Goal: Information Seeking & Learning: Learn about a topic

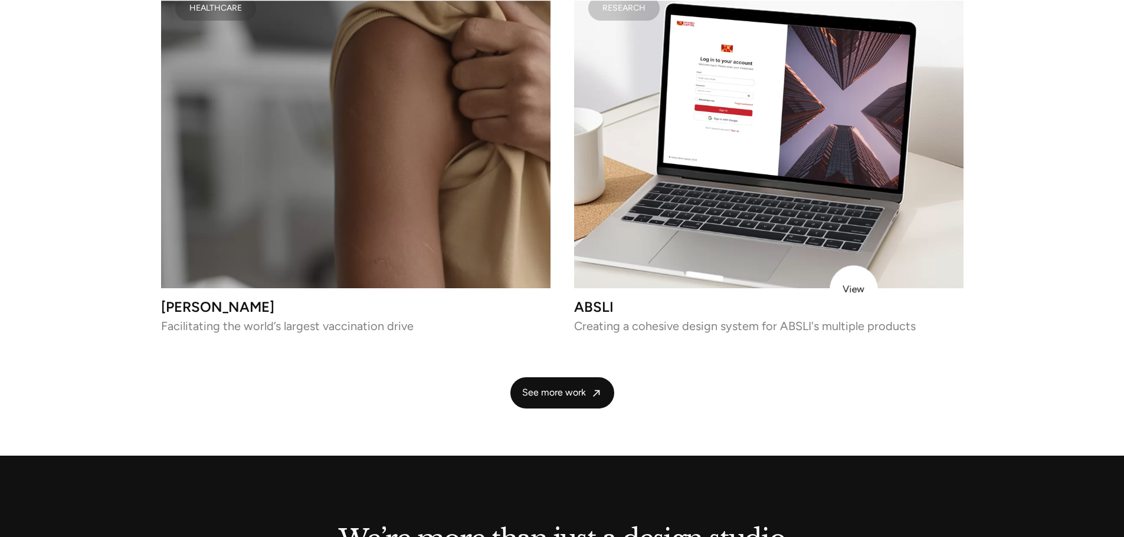
scroll to position [3003, 0]
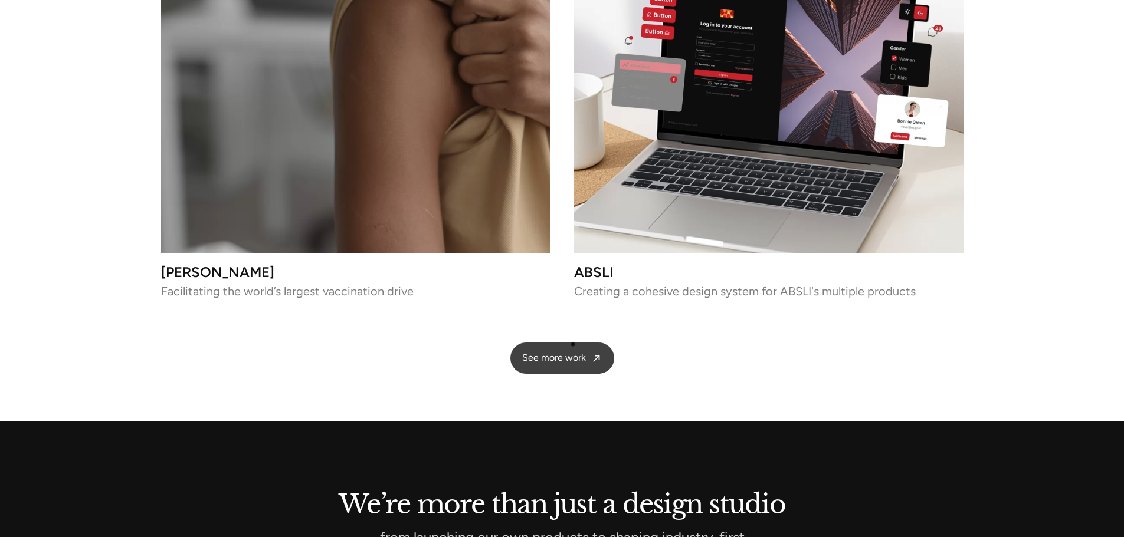
click at [572, 352] on span "See more work" at bounding box center [554, 358] width 64 height 12
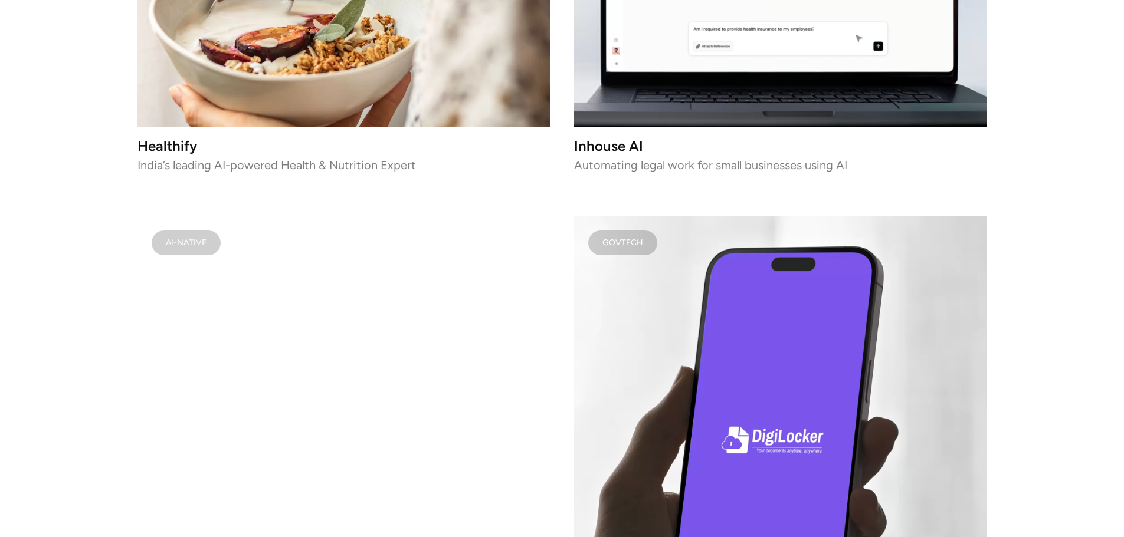
scroll to position [3244, 0]
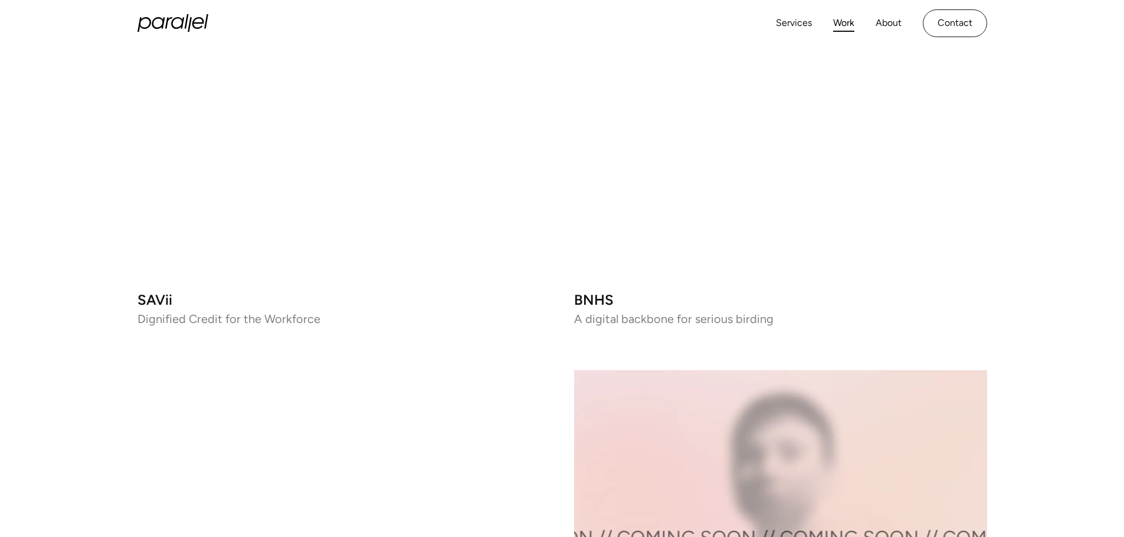
scroll to position [1593, 0]
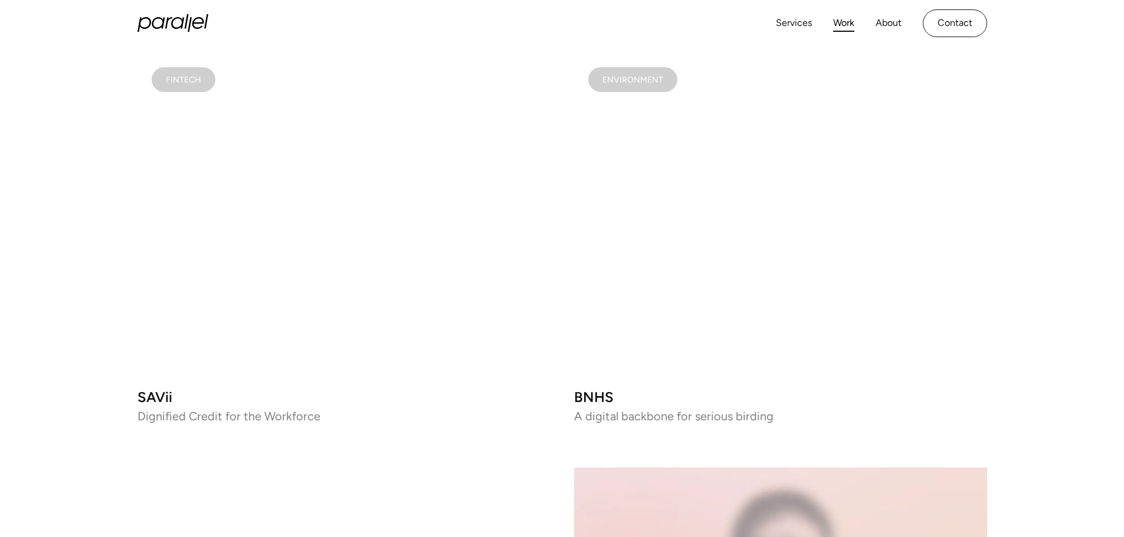
click at [726, 185] on video at bounding box center [780, 216] width 413 height 326
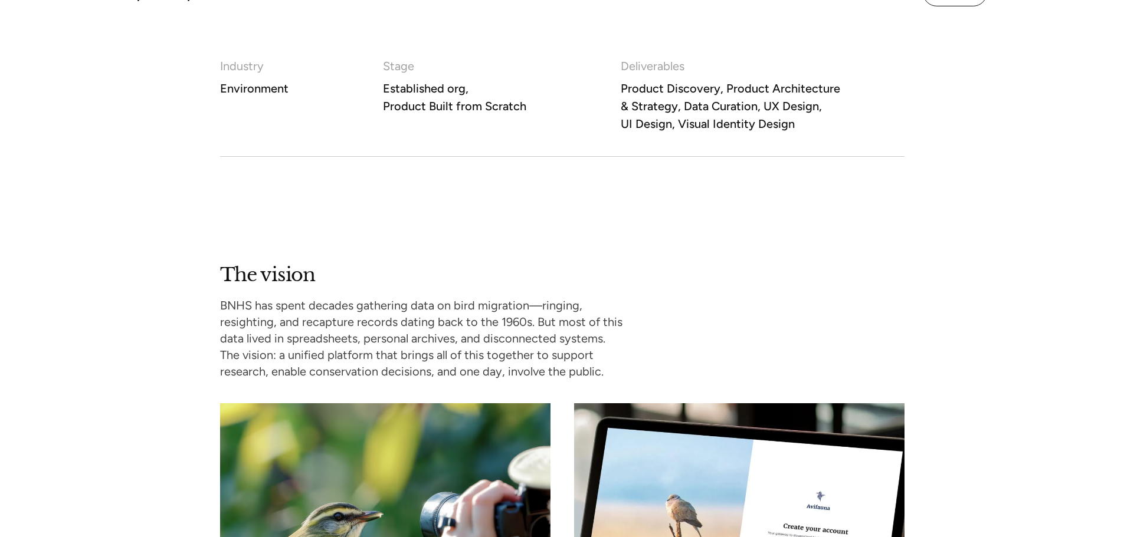
scroll to position [1062, 0]
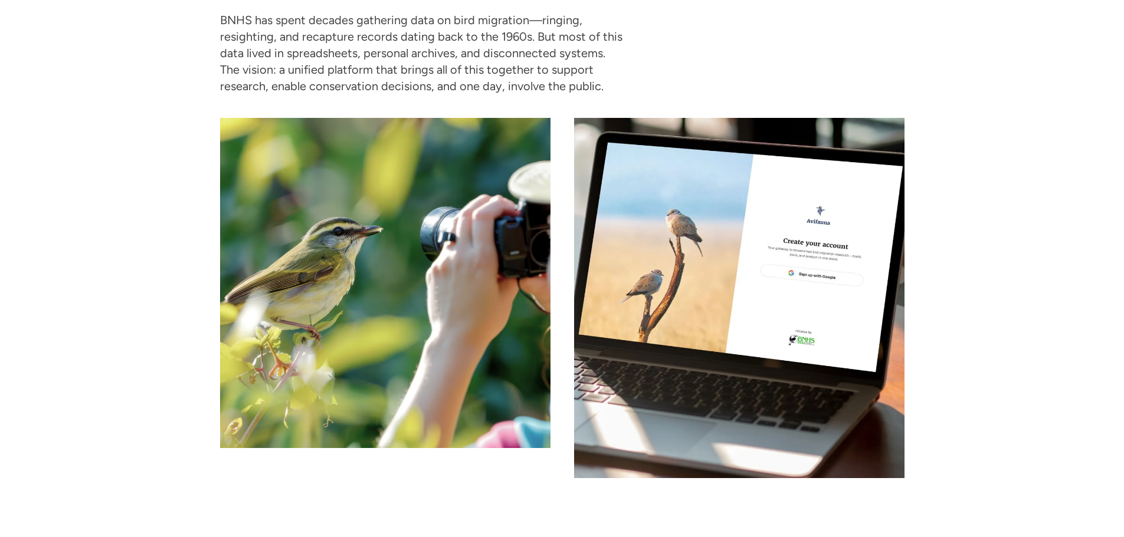
click at [556, 205] on div at bounding box center [562, 298] width 684 height 360
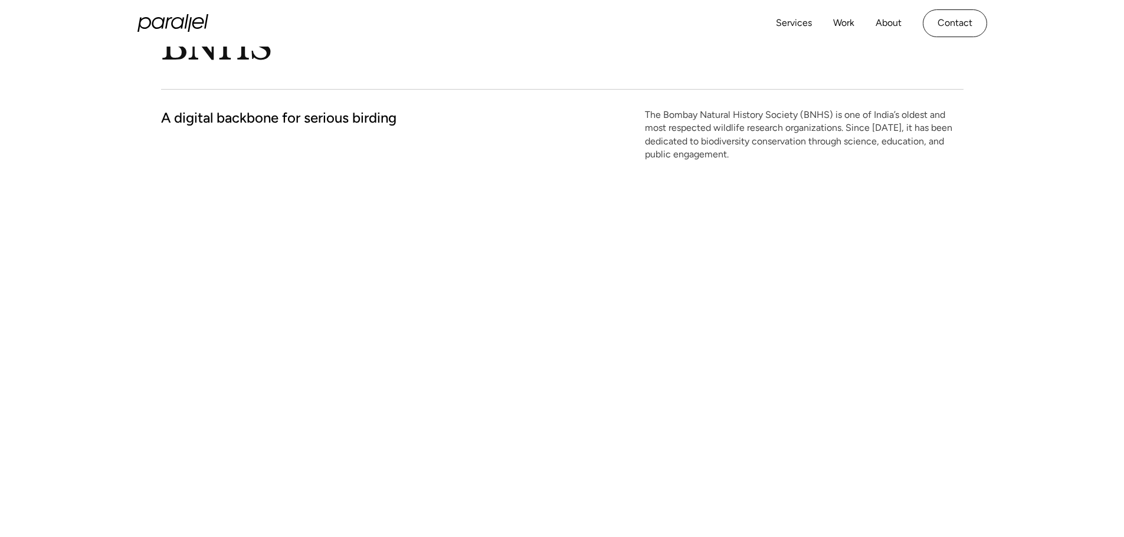
scroll to position [0, 0]
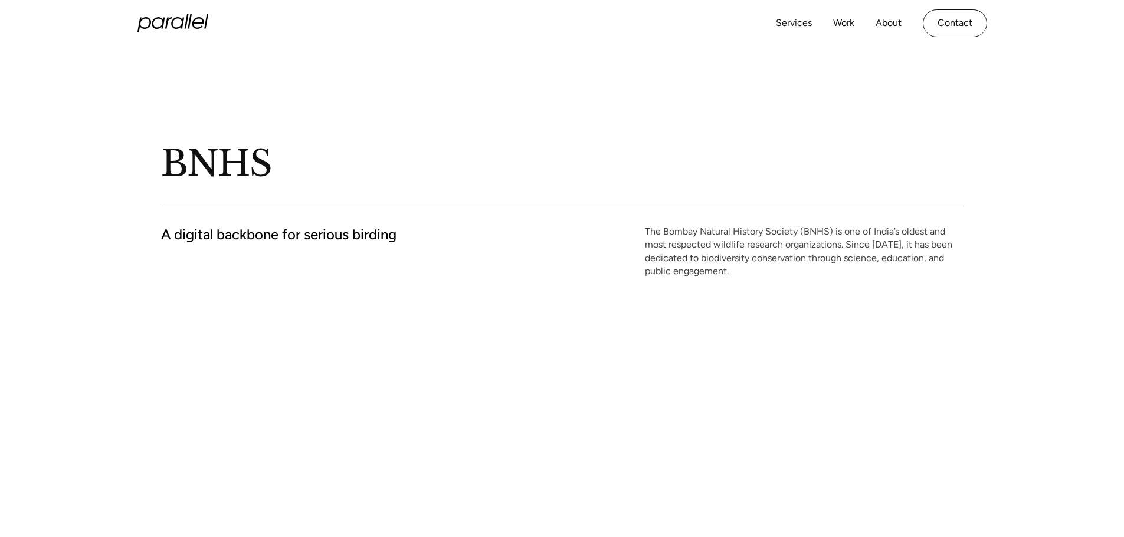
click at [179, 25] on icon "home" at bounding box center [172, 23] width 71 height 18
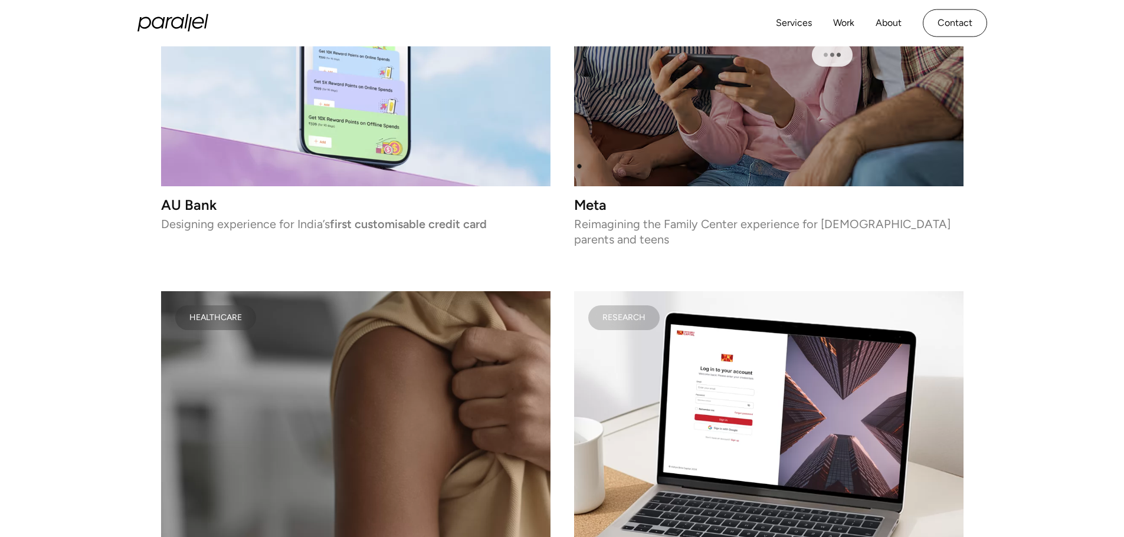
scroll to position [2074, 0]
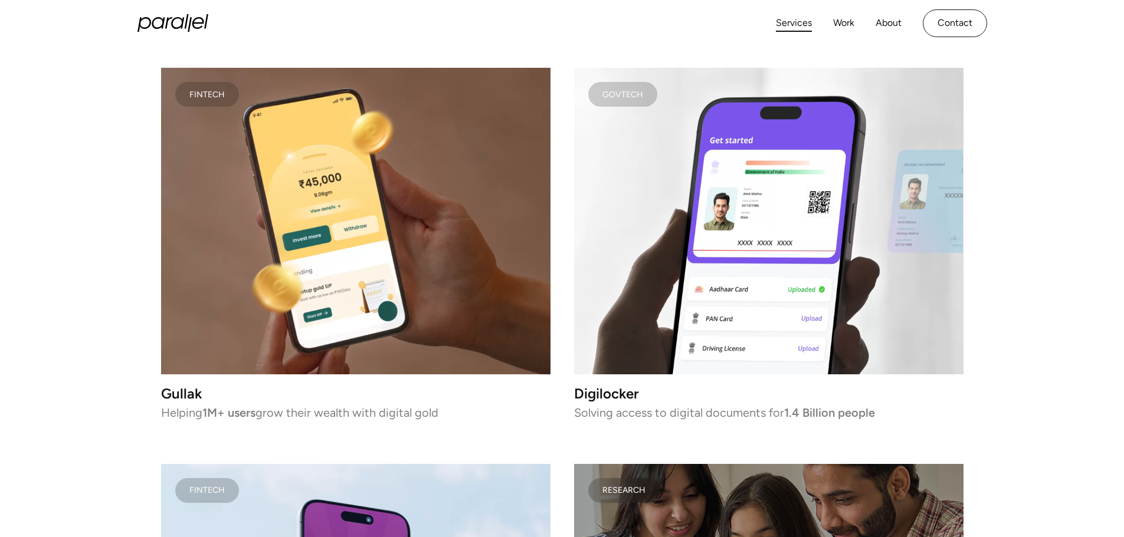
click at [790, 26] on link "Services" at bounding box center [794, 23] width 36 height 17
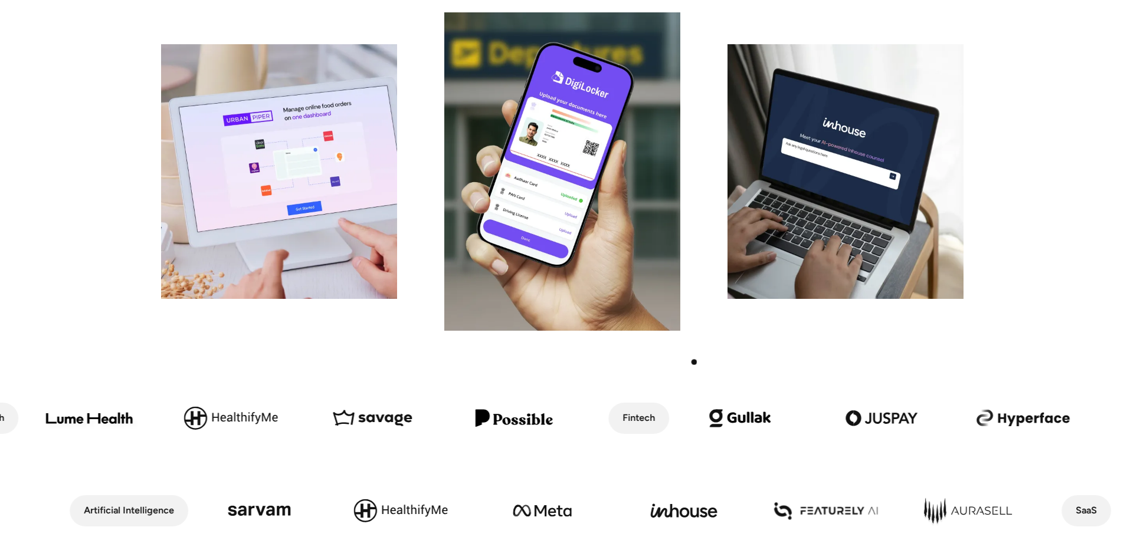
scroll to position [177, 0]
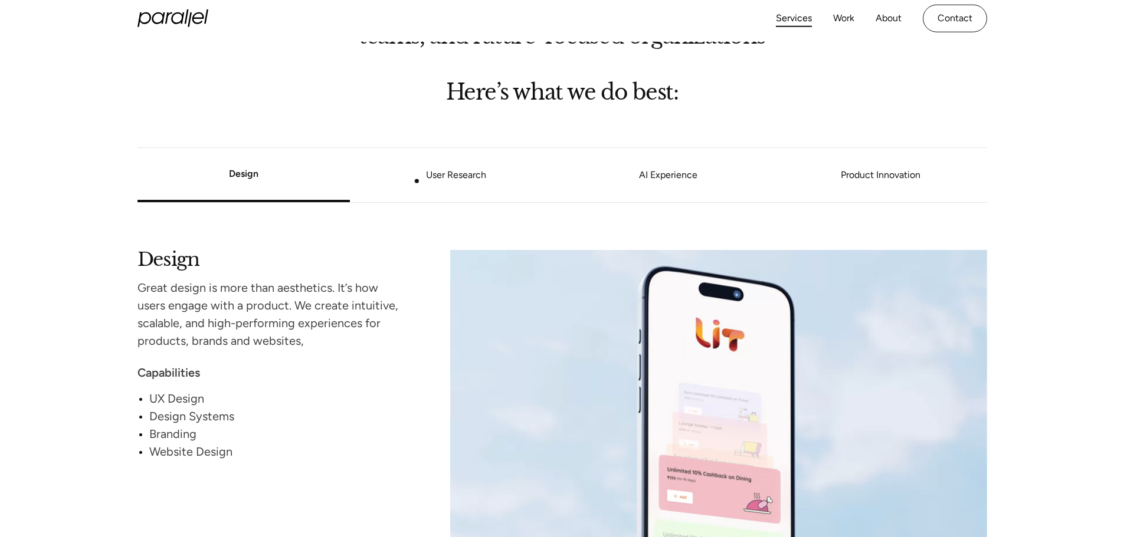
click at [442, 173] on link "User Research" at bounding box center [456, 175] width 212 height 7
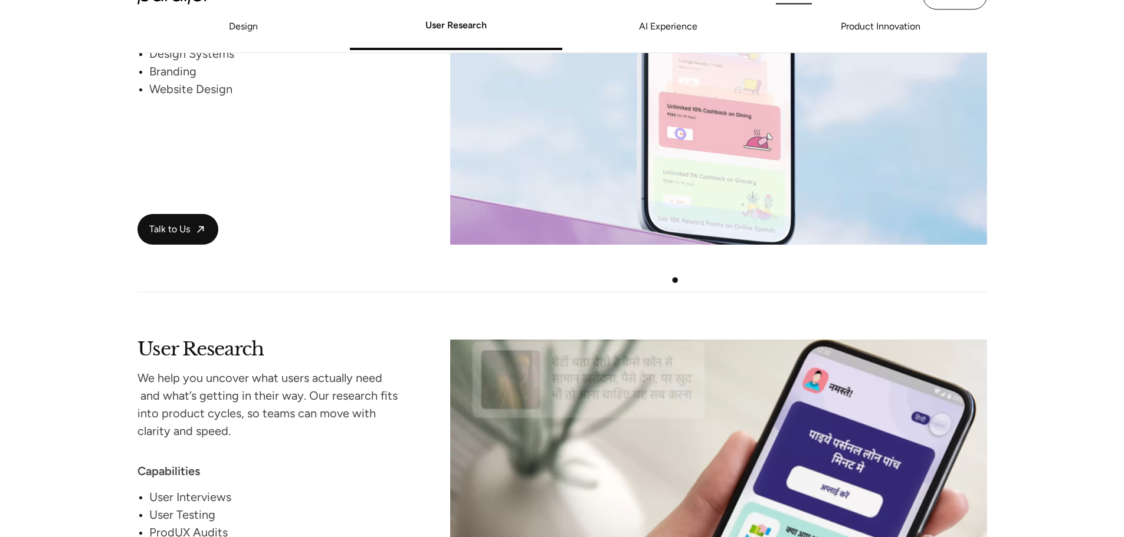
scroll to position [1458, 0]
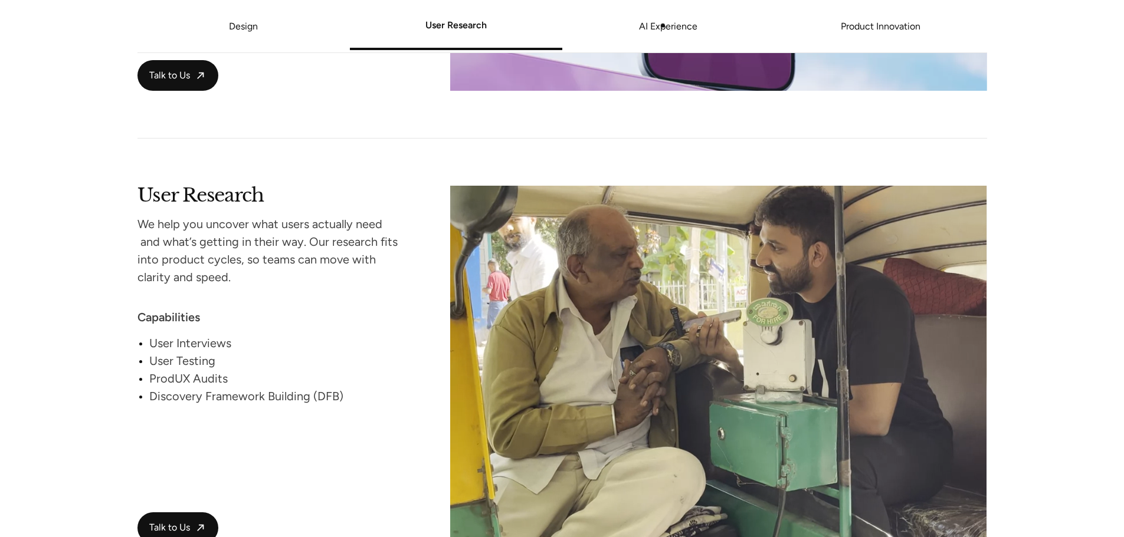
click at [664, 23] on link "AI Experience" at bounding box center [668, 26] width 212 height 7
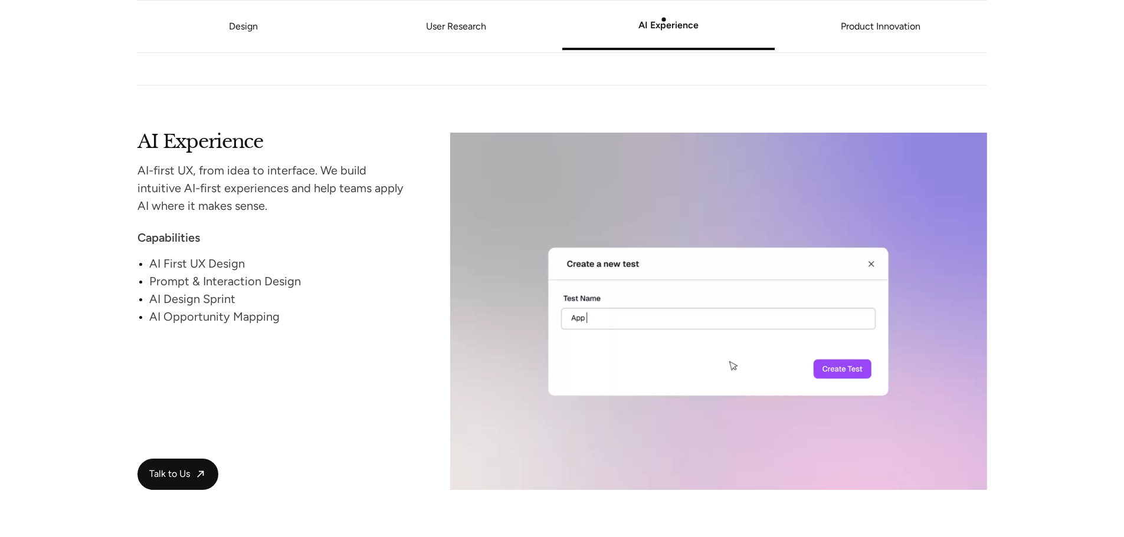
scroll to position [1968, 0]
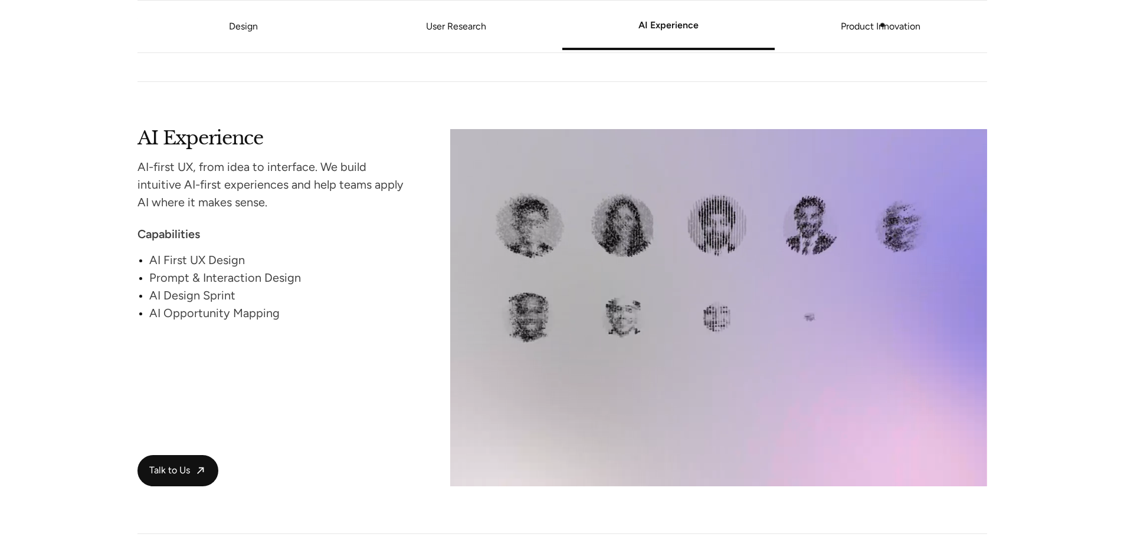
click at [894, 25] on link "Product Innovation" at bounding box center [880, 26] width 212 height 7
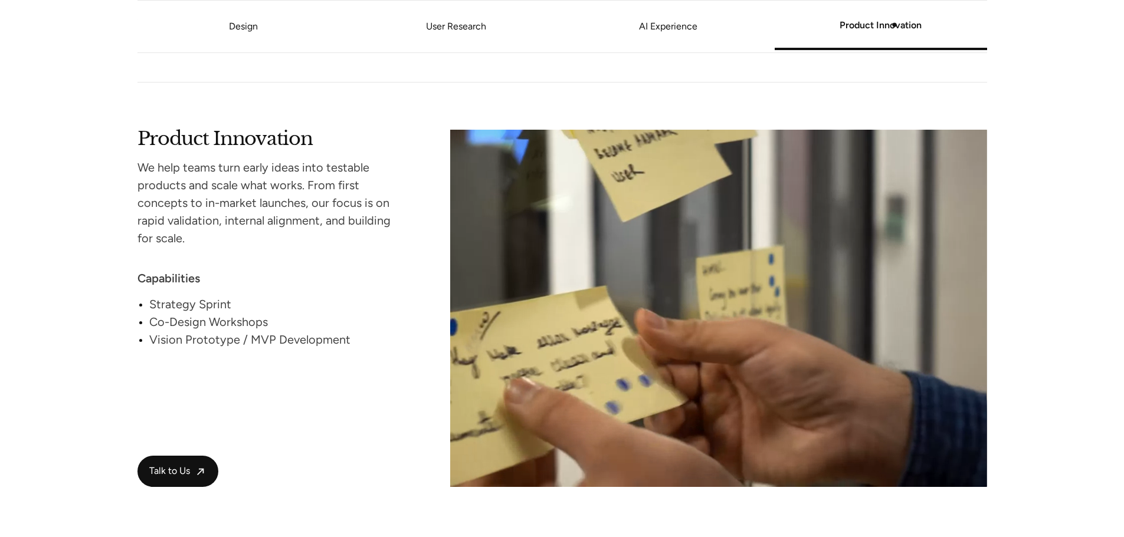
scroll to position [2420, 0]
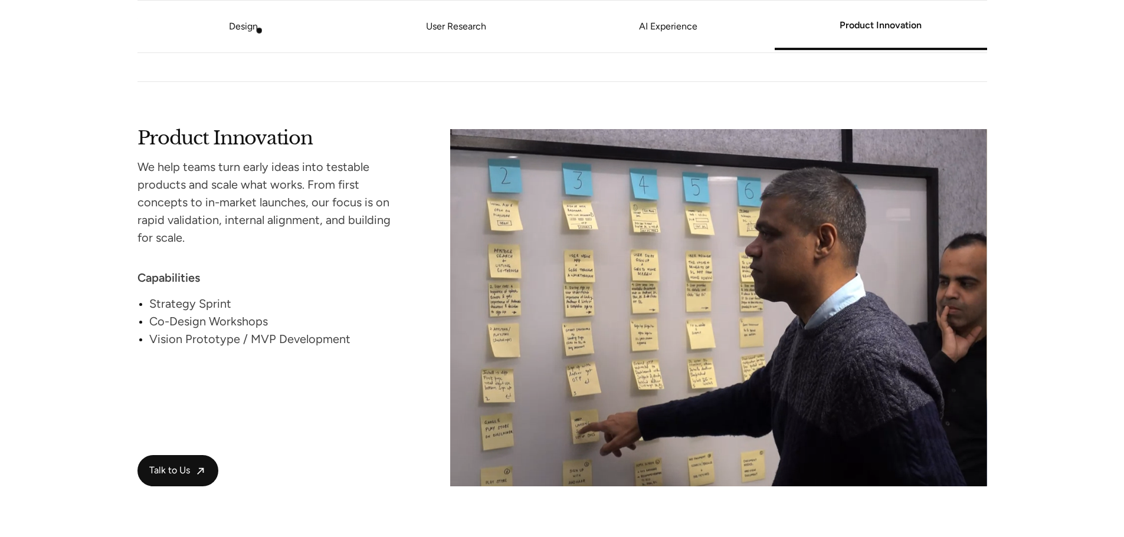
click at [259, 31] on li "Design" at bounding box center [243, 27] width 212 height 52
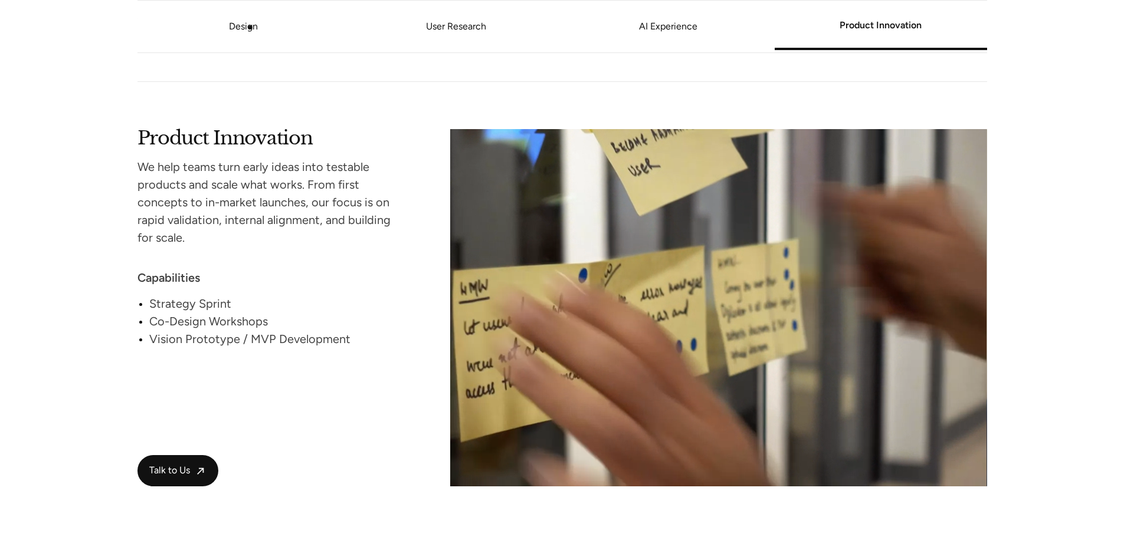
click at [241, 24] on link "Design" at bounding box center [243, 26] width 29 height 11
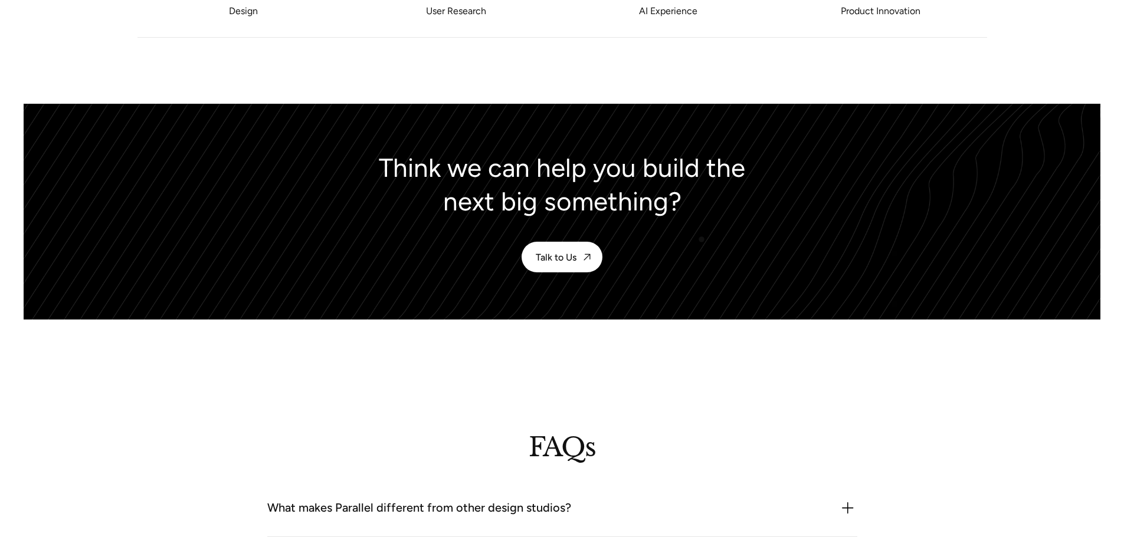
scroll to position [3124, 0]
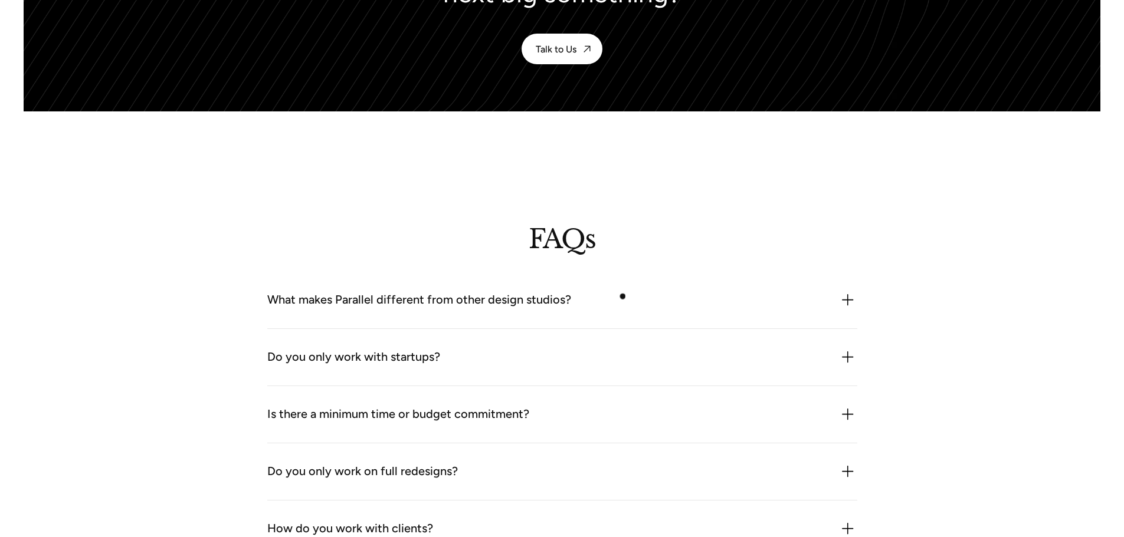
drag, startPoint x: 619, startPoint y: 304, endPoint x: 730, endPoint y: 293, distance: 111.4
click at [619, 304] on div "What makes Parallel different from other design studios?" at bounding box center [562, 300] width 590 height 19
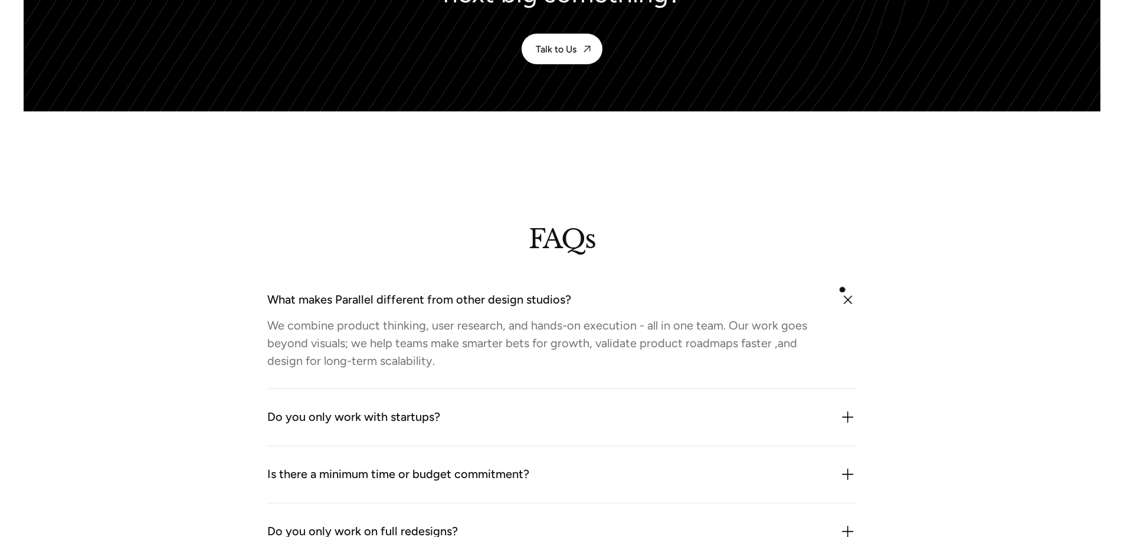
click at [851, 296] on img at bounding box center [847, 300] width 27 height 27
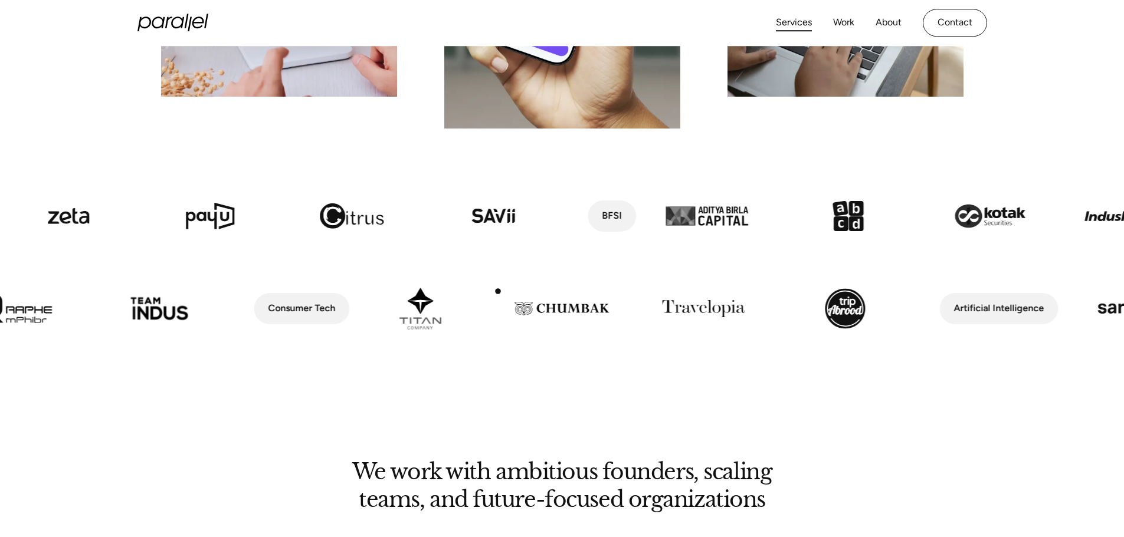
scroll to position [0, 0]
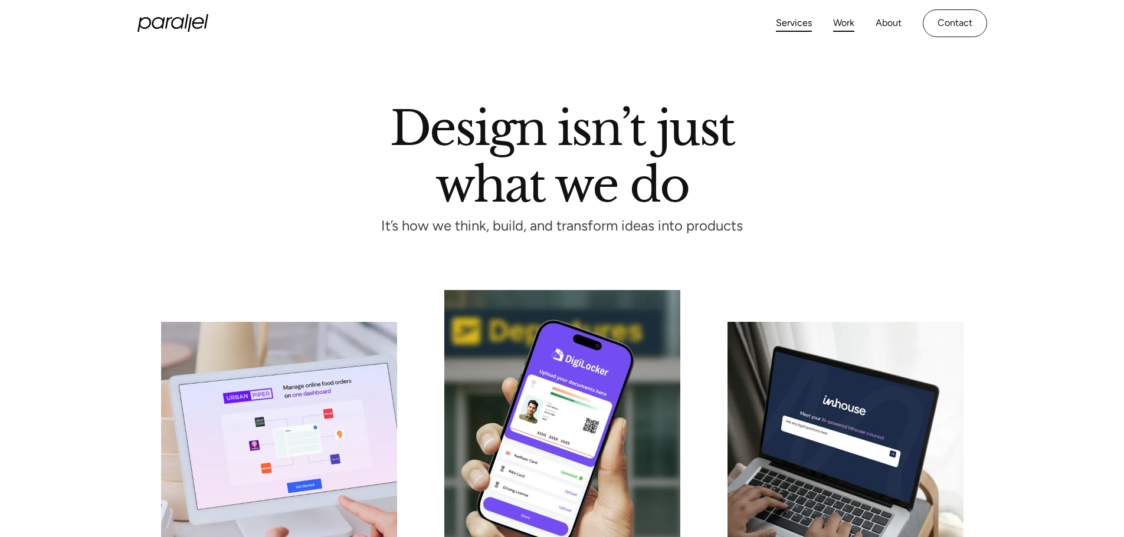
click at [847, 19] on link "Work" at bounding box center [843, 23] width 21 height 17
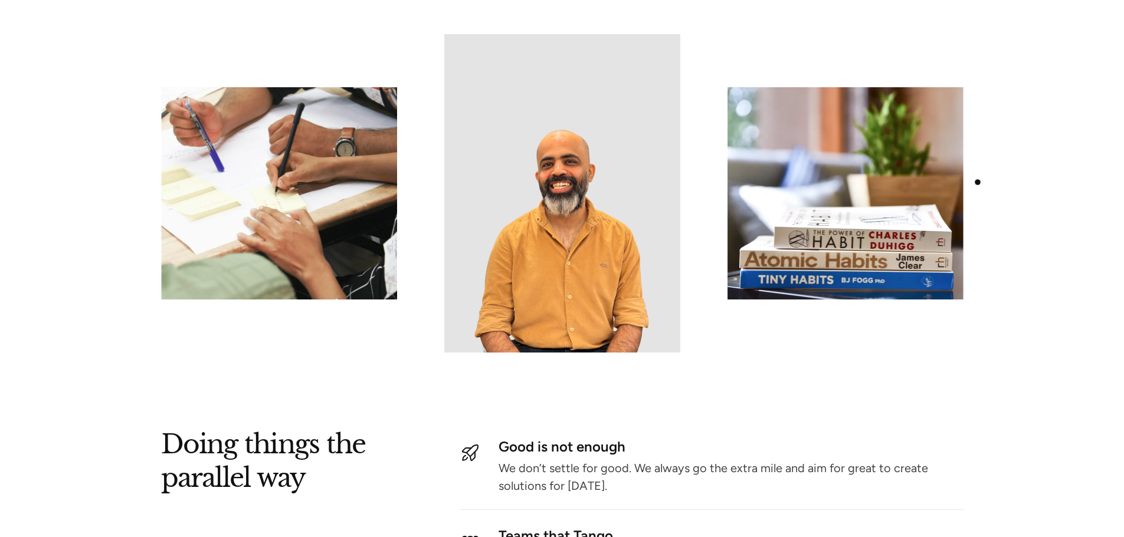
scroll to position [1121, 0]
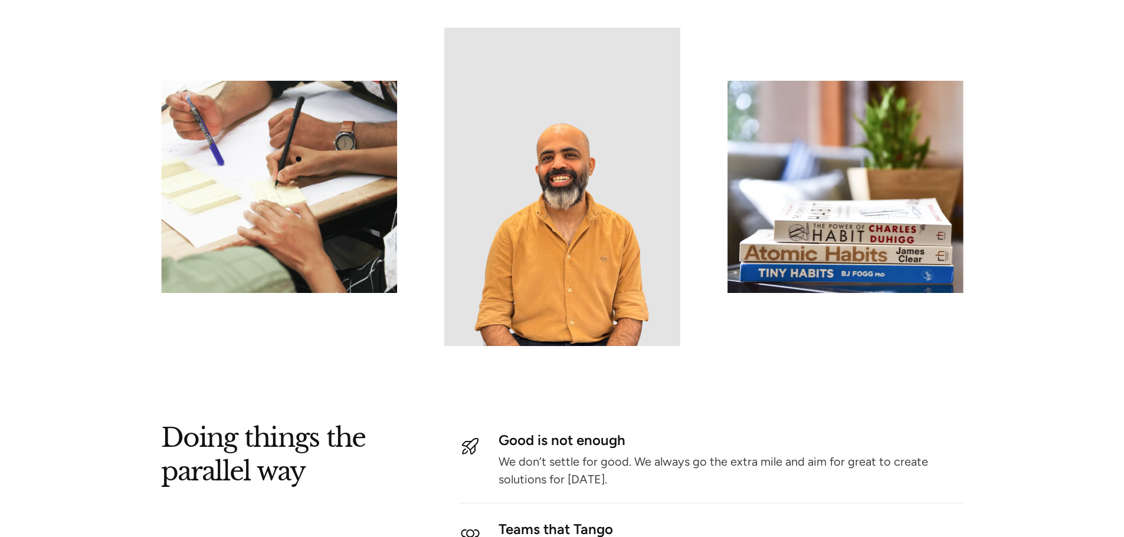
click at [306, 159] on img at bounding box center [279, 187] width 236 height 212
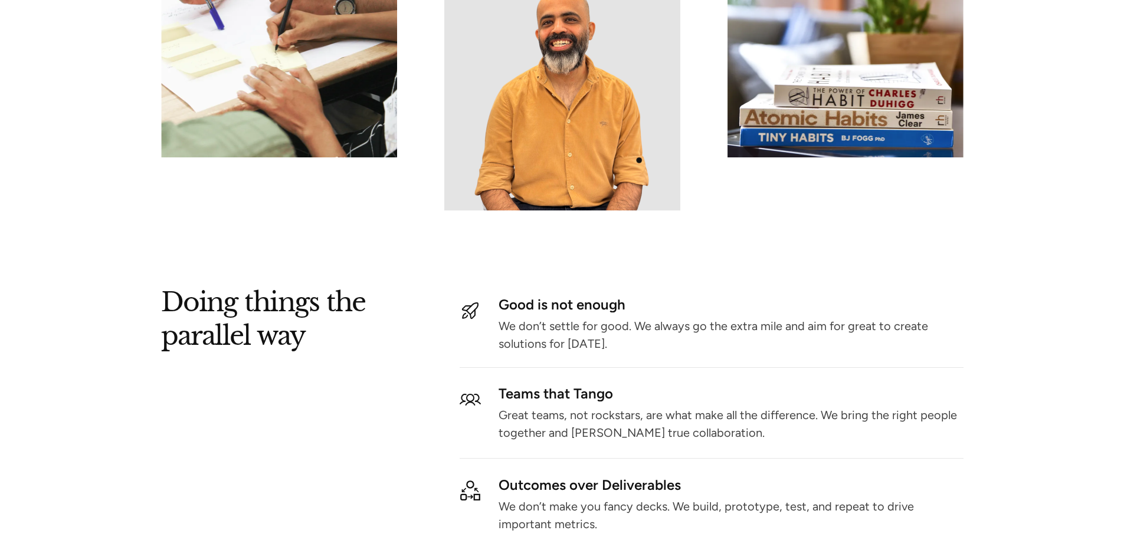
scroll to position [1475, 0]
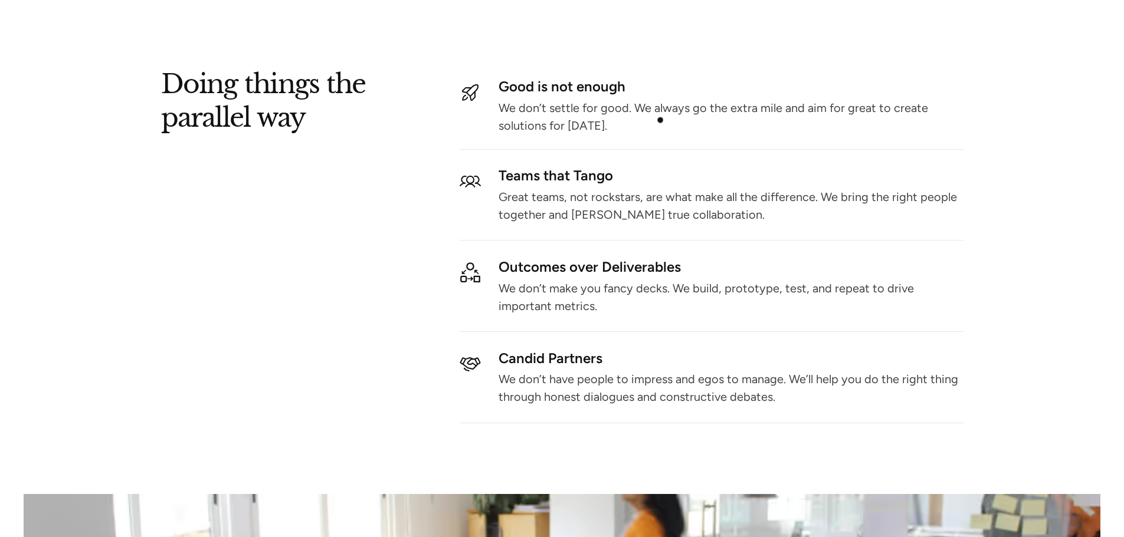
click at [658, 110] on p "We don’t settle for good. We always go the extra mile and aim for great to crea…" at bounding box center [730, 117] width 464 height 26
click at [573, 171] on div "Teams that Tango" at bounding box center [730, 176] width 464 height 10
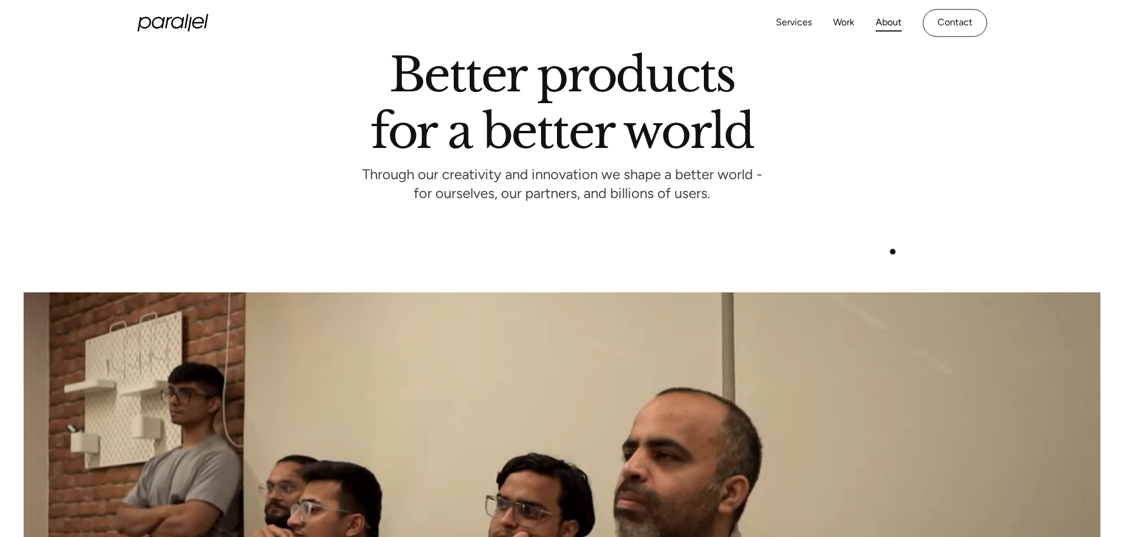
scroll to position [0, 0]
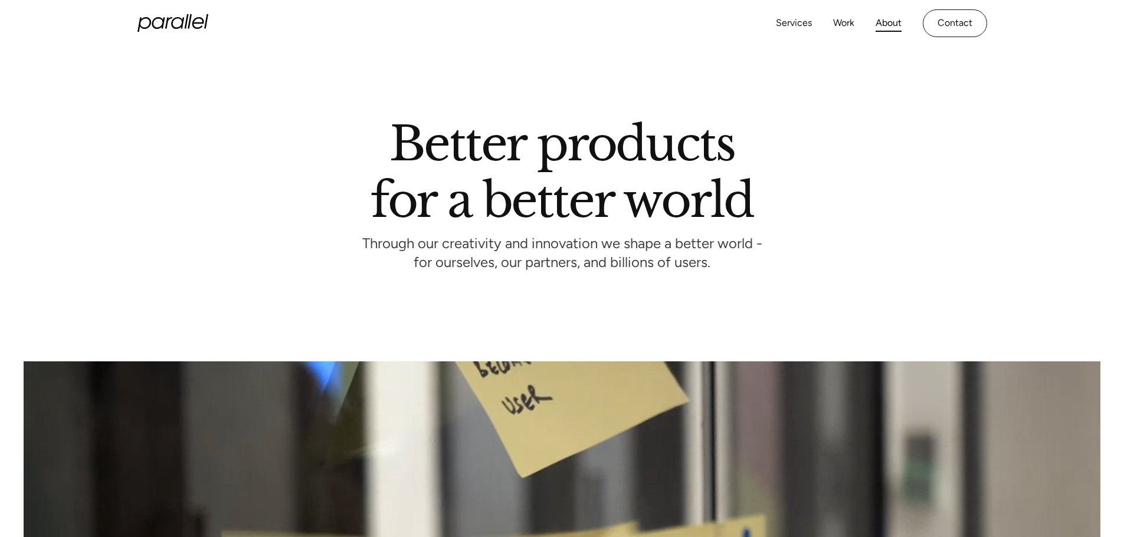
drag, startPoint x: 179, startPoint y: 21, endPoint x: 319, endPoint y: 61, distance: 146.2
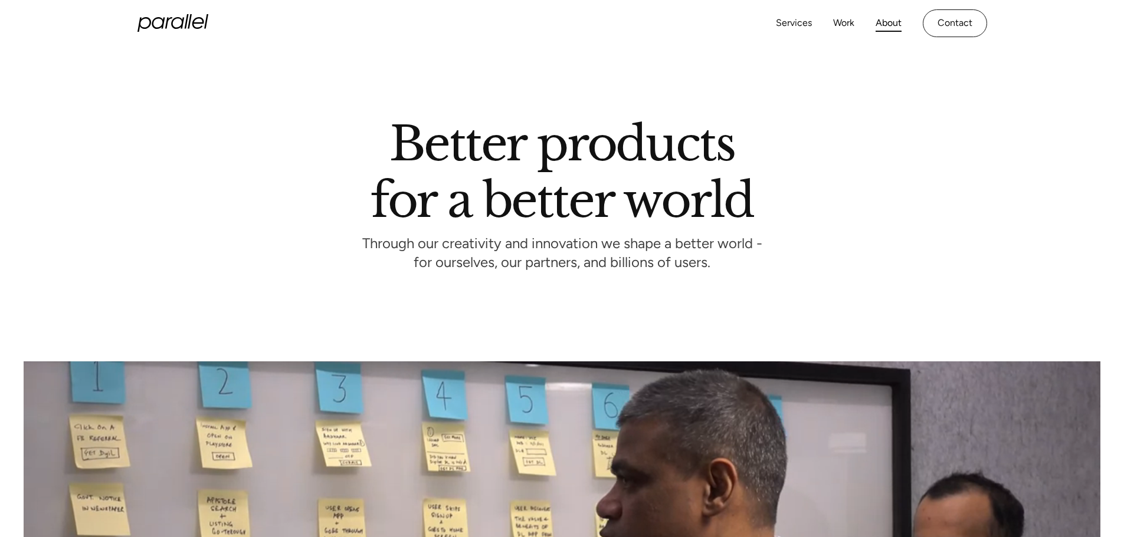
click at [179, 21] on icon "home" at bounding box center [172, 23] width 71 height 18
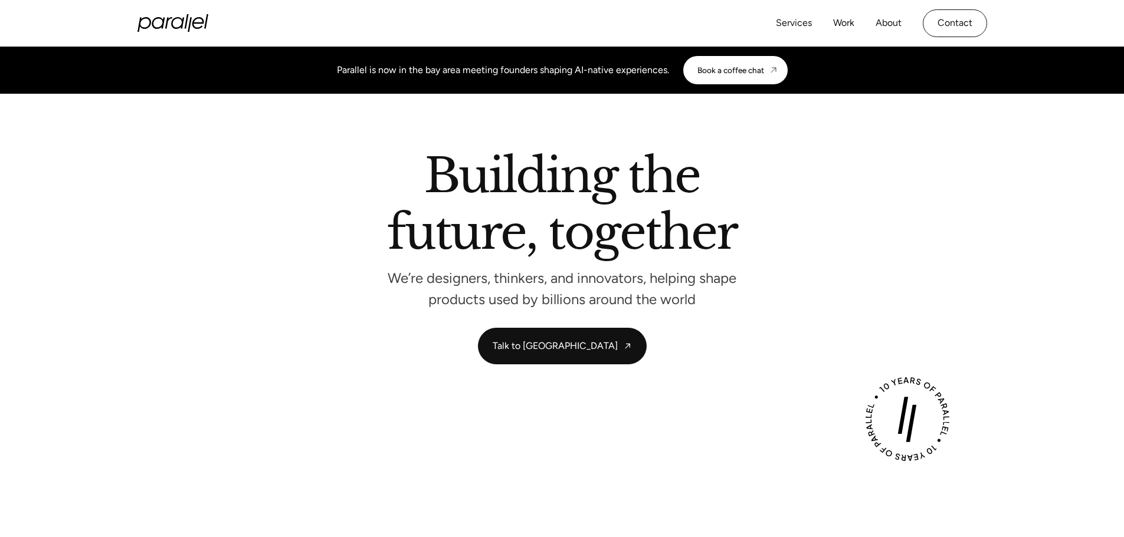
drag, startPoint x: 892, startPoint y: 25, endPoint x: 897, endPoint y: 32, distance: 9.0
click at [892, 25] on link "About" at bounding box center [888, 23] width 26 height 17
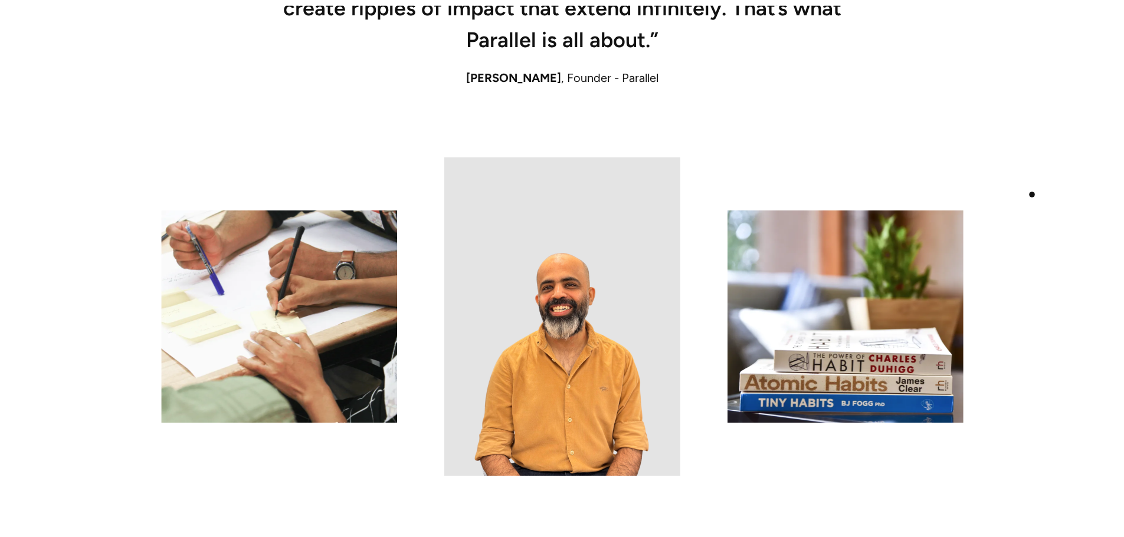
scroll to position [1003, 0]
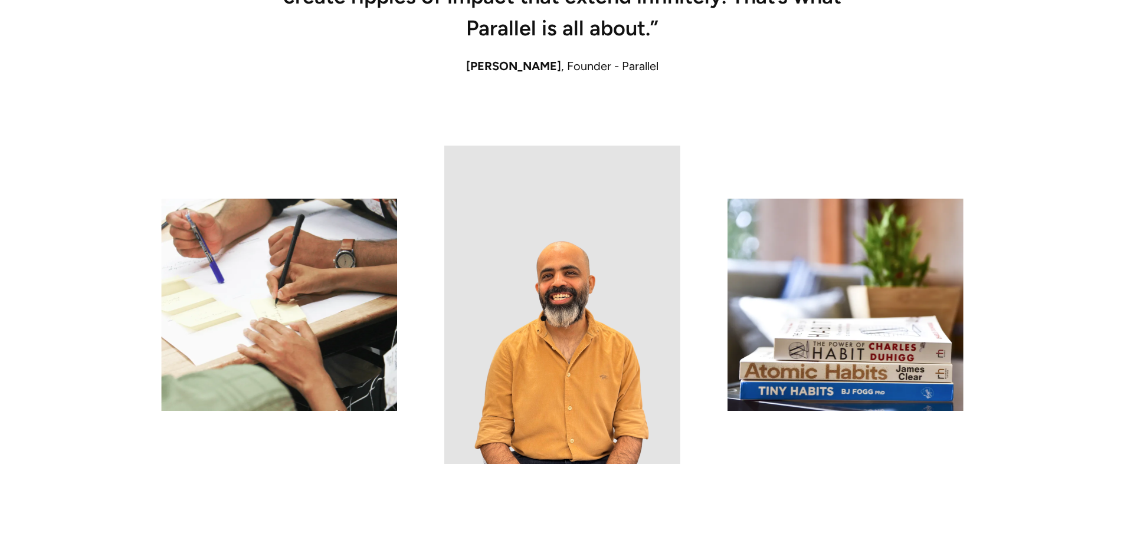
drag, startPoint x: 541, startPoint y: 319, endPoint x: 667, endPoint y: 283, distance: 131.3
click at [541, 319] on img at bounding box center [562, 305] width 236 height 319
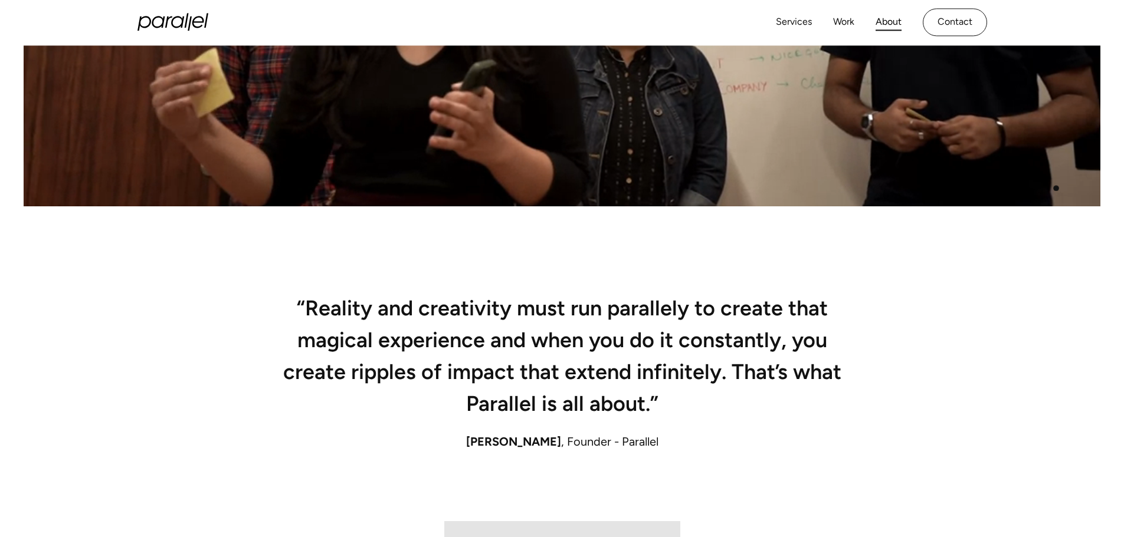
scroll to position [414, 0]
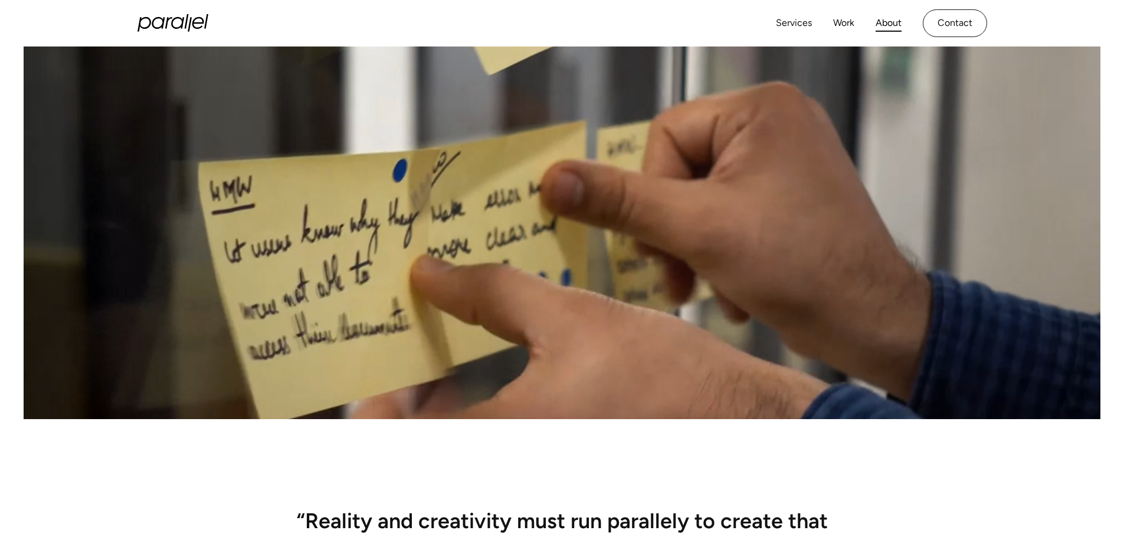
click at [185, 22] on icon "home" at bounding box center [172, 23] width 71 height 18
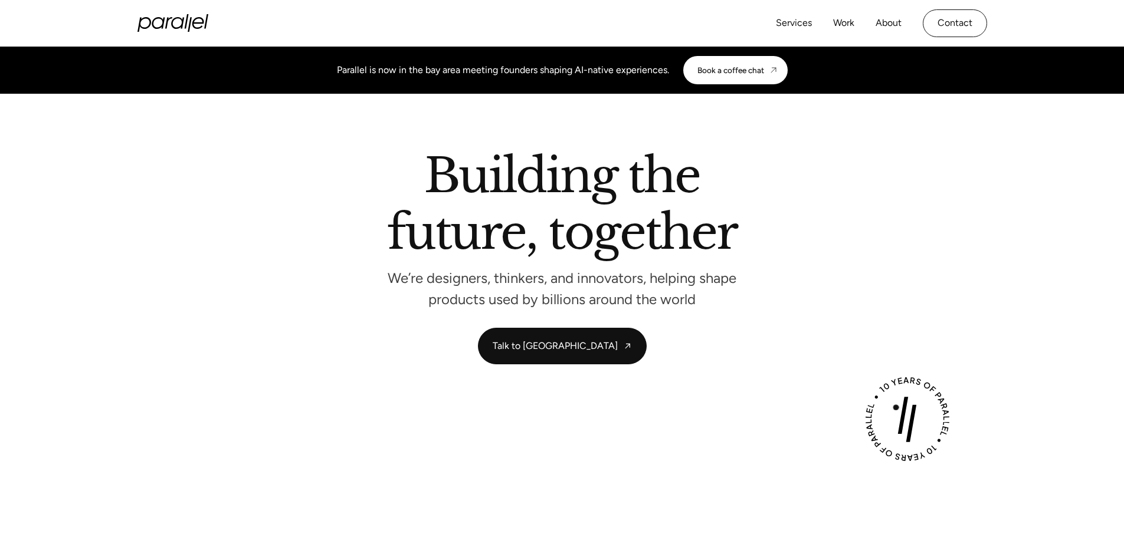
drag, startPoint x: 0, startPoint y: 0, endPoint x: 895, endPoint y: 408, distance: 983.8
click at [895, 408] on img at bounding box center [907, 419] width 87 height 87
click at [909, 425] on img at bounding box center [907, 419] width 91 height 91
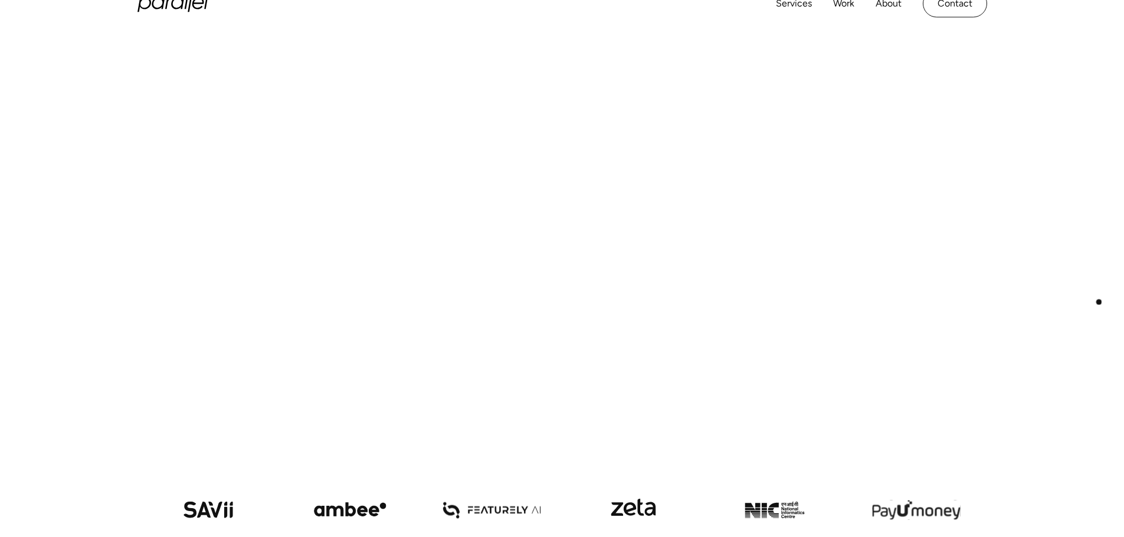
scroll to position [413, 0]
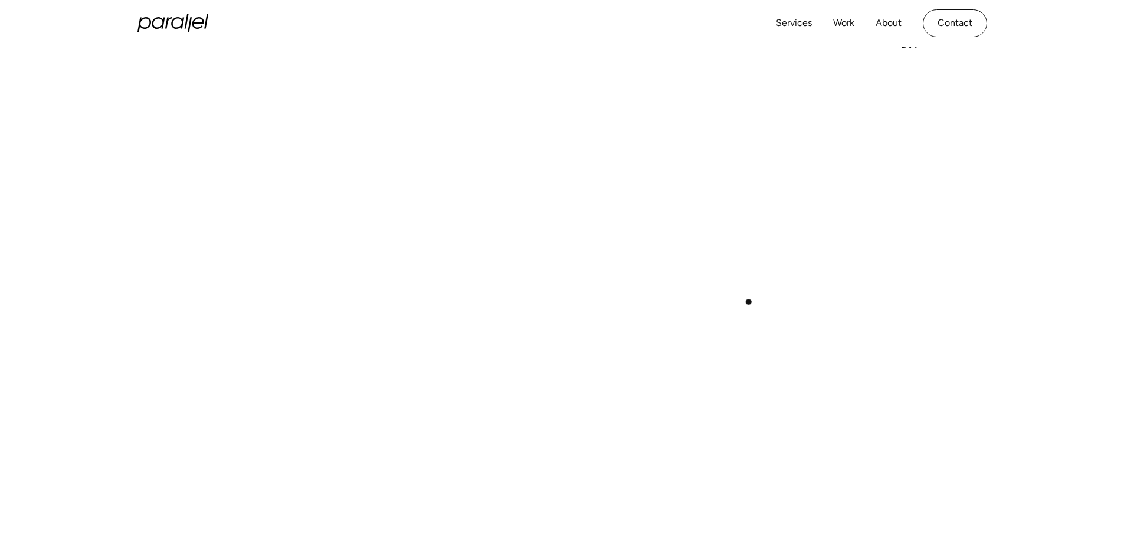
click at [749, 301] on div "Play with Sound" at bounding box center [561, 250] width 849 height 478
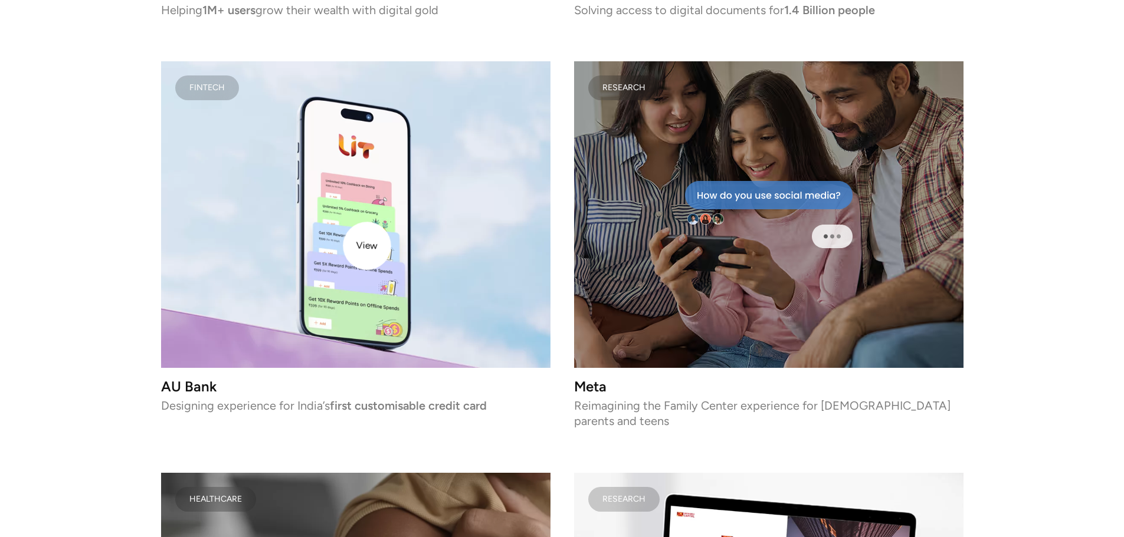
scroll to position [2477, 0]
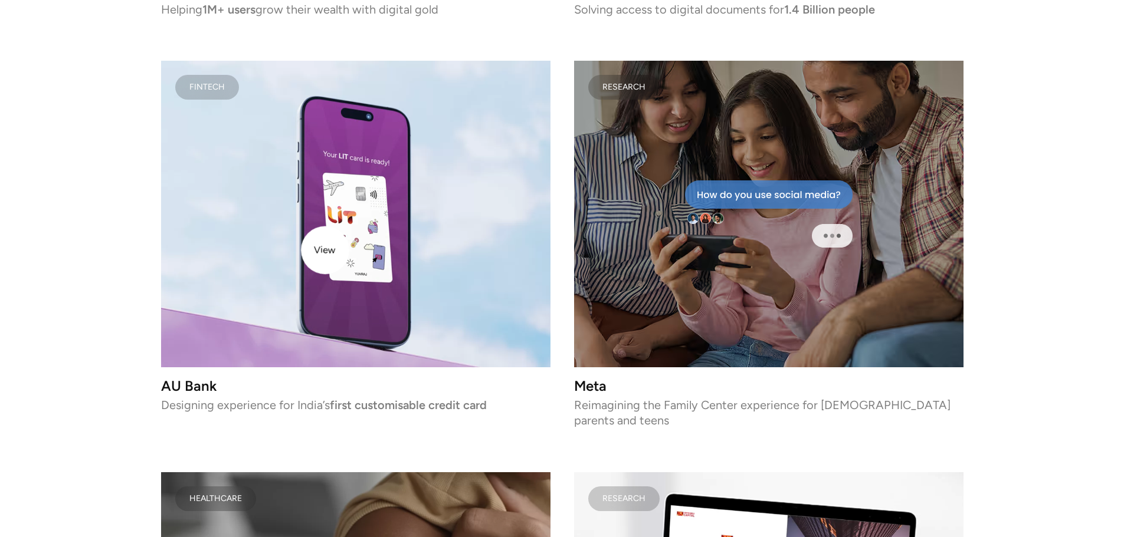
click at [324, 250] on video at bounding box center [355, 214] width 389 height 307
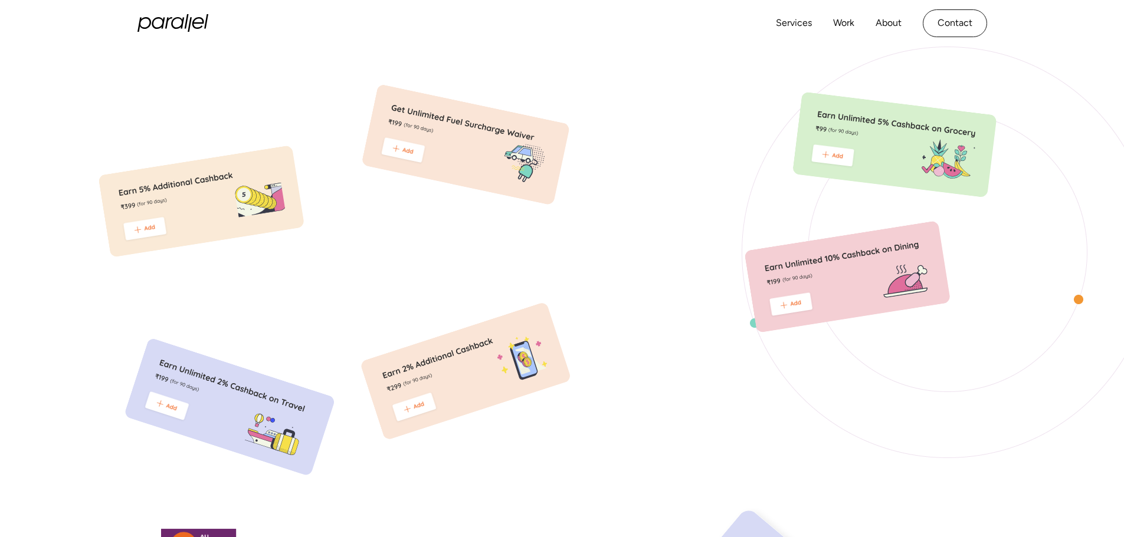
click at [176, 193] on img at bounding box center [201, 201] width 207 height 113
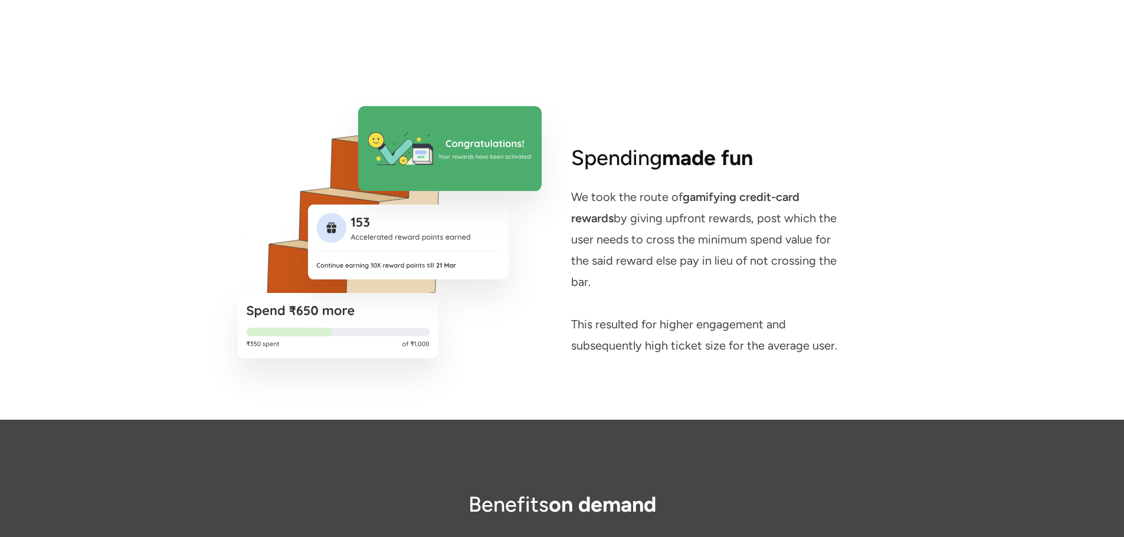
scroll to position [1628, 0]
drag, startPoint x: 396, startPoint y: 319, endPoint x: 406, endPoint y: 318, distance: 10.0
click at [398, 319] on img at bounding box center [389, 249] width 363 height 311
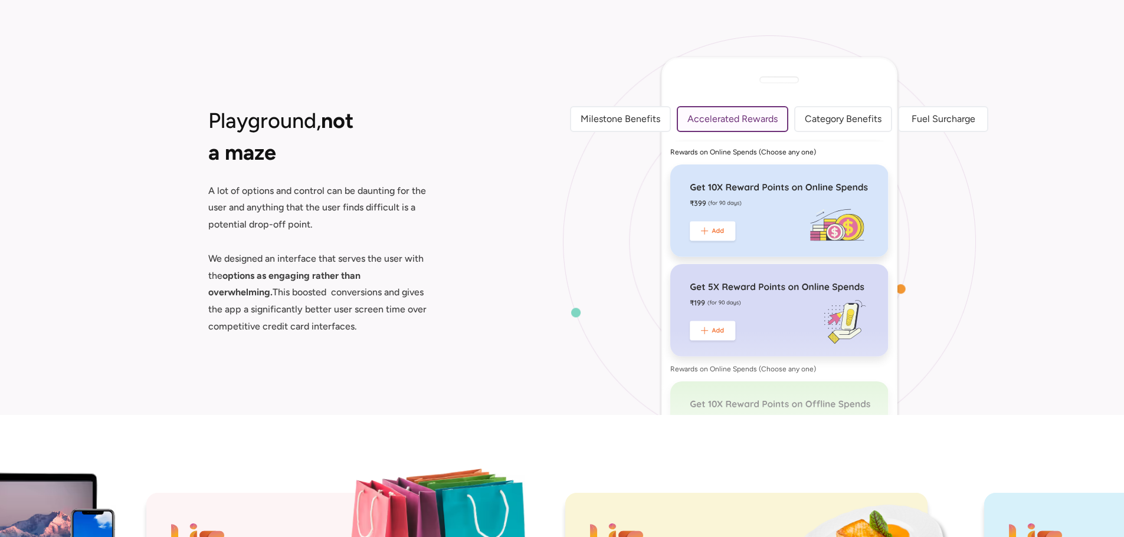
scroll to position [920, 0]
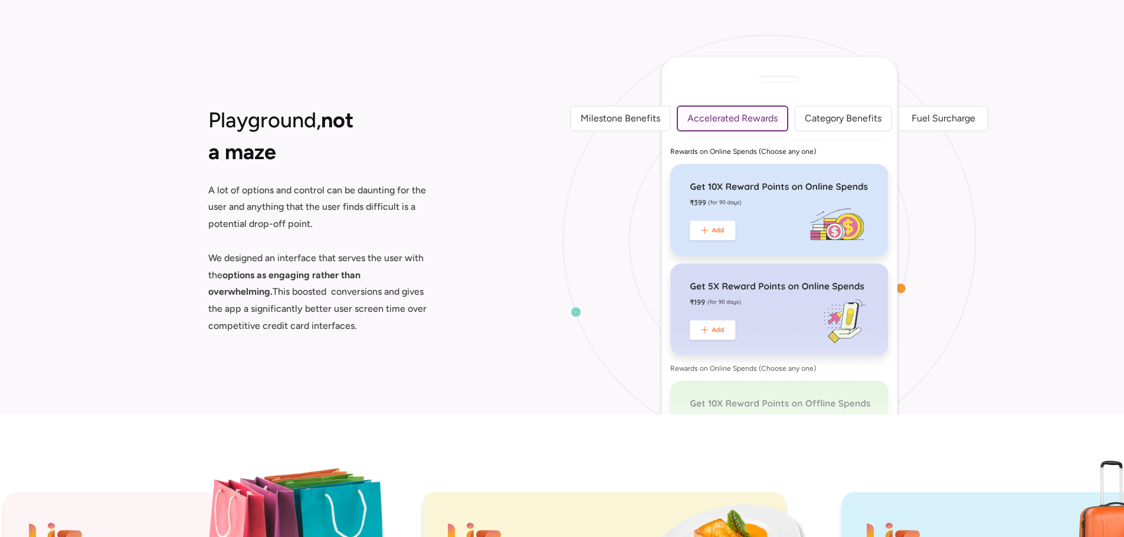
click at [829, 111] on link "Category Benefits" at bounding box center [843, 119] width 98 height 26
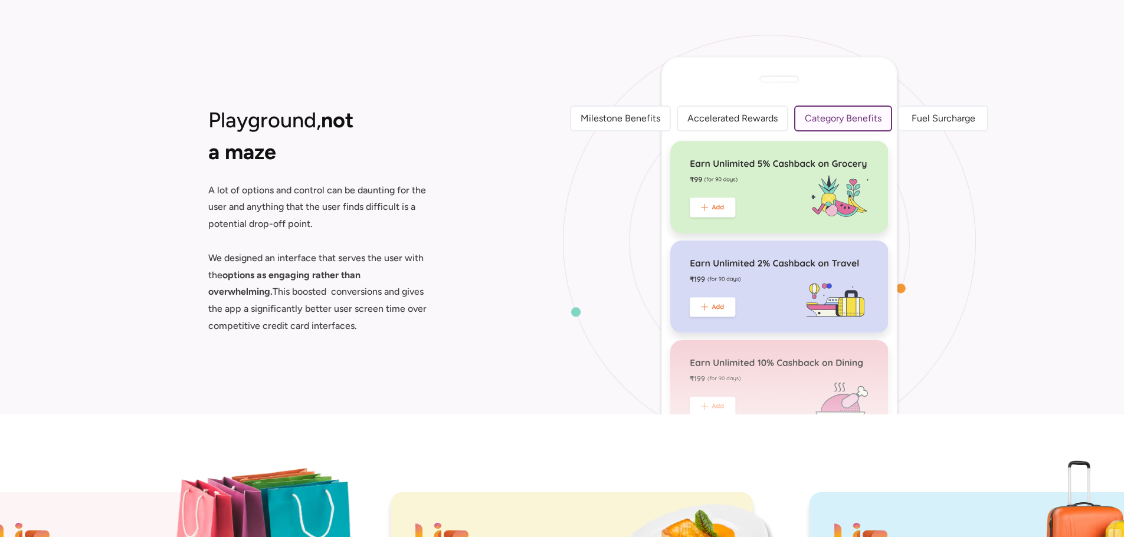
click at [940, 119] on div "Fuel Surcharge" at bounding box center [943, 118] width 64 height 14
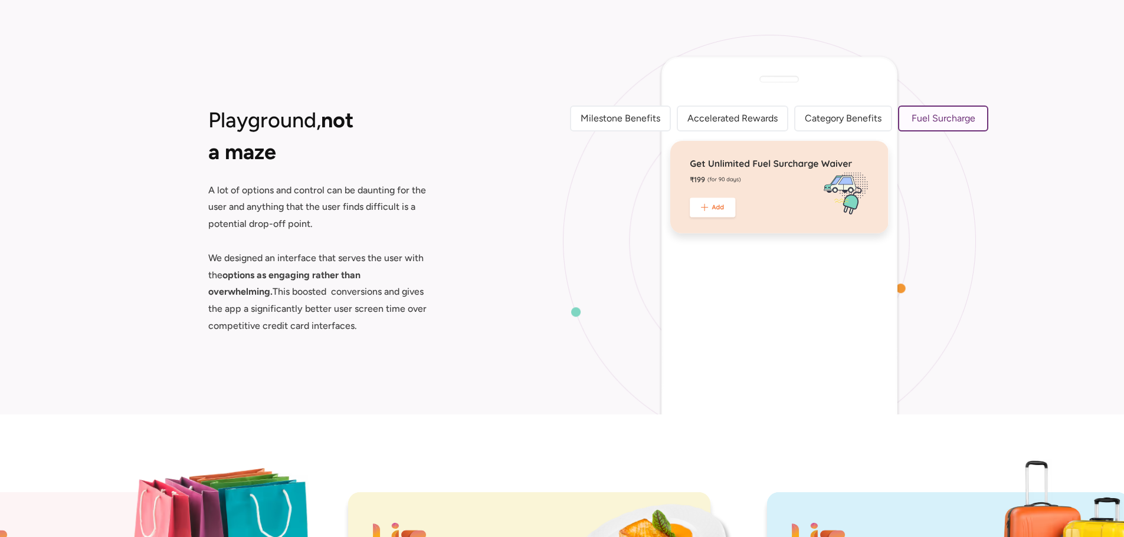
click at [609, 121] on div "Milestone Benefits" at bounding box center [620, 118] width 80 height 14
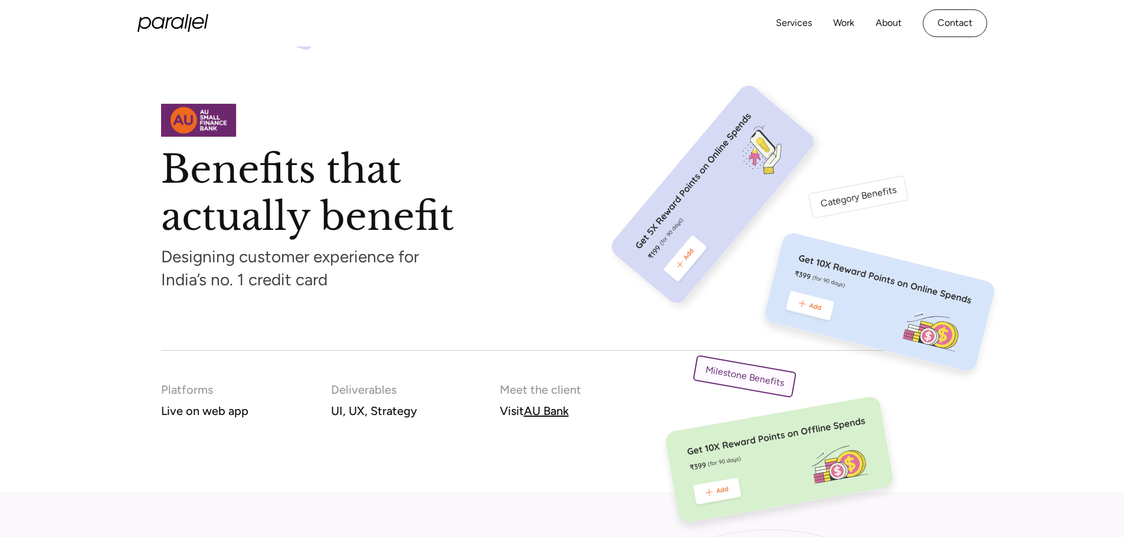
scroll to position [425, 0]
click at [878, 193] on div "Category Benefits" at bounding box center [858, 197] width 78 height 28
click at [774, 375] on link "Milestone Benefits" at bounding box center [744, 377] width 104 height 43
click at [831, 195] on div "Category Benefits" at bounding box center [858, 197] width 78 height 28
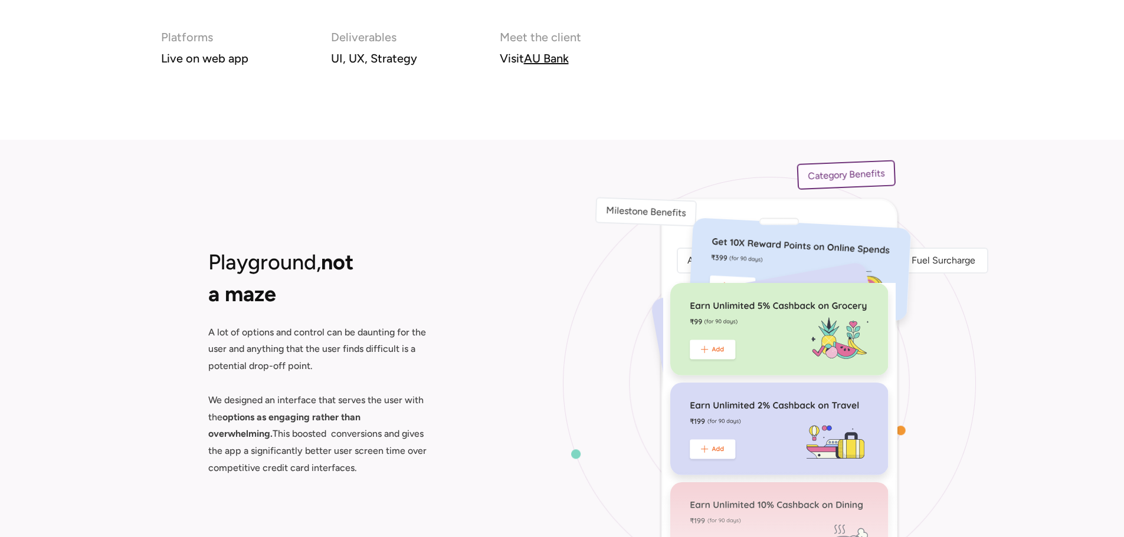
scroll to position [779, 0]
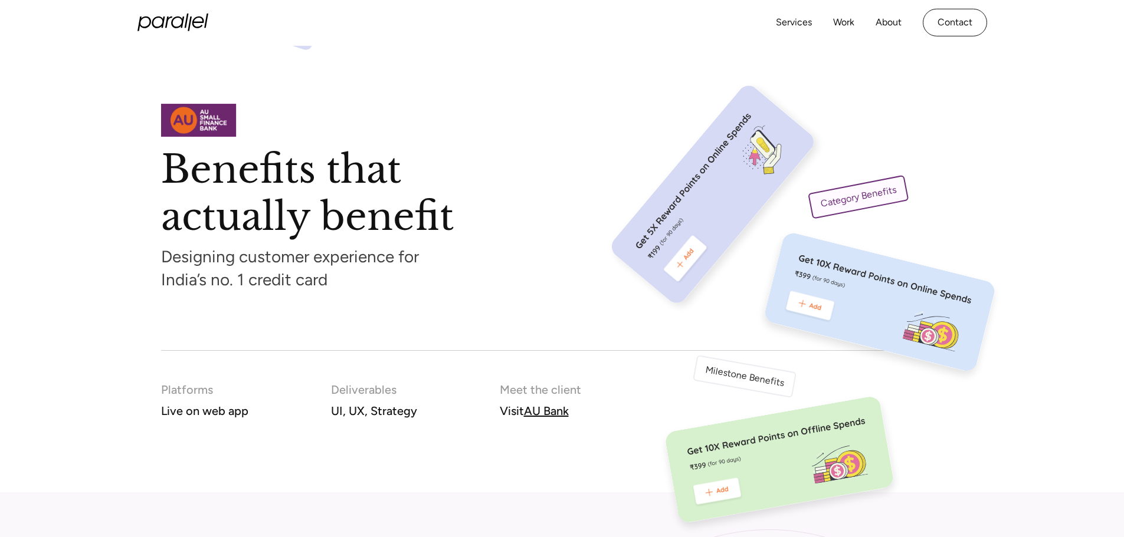
click at [1050, 192] on div "Benefits that actually benefit Designing customer experience for India’s no. 1 …" at bounding box center [562, 263] width 1124 height 318
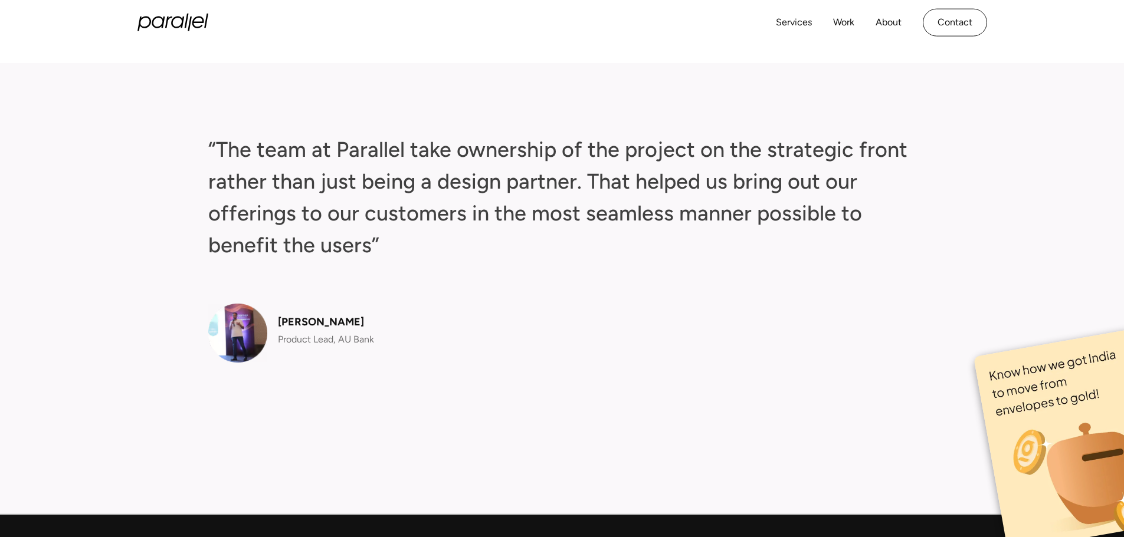
scroll to position [4672, 0]
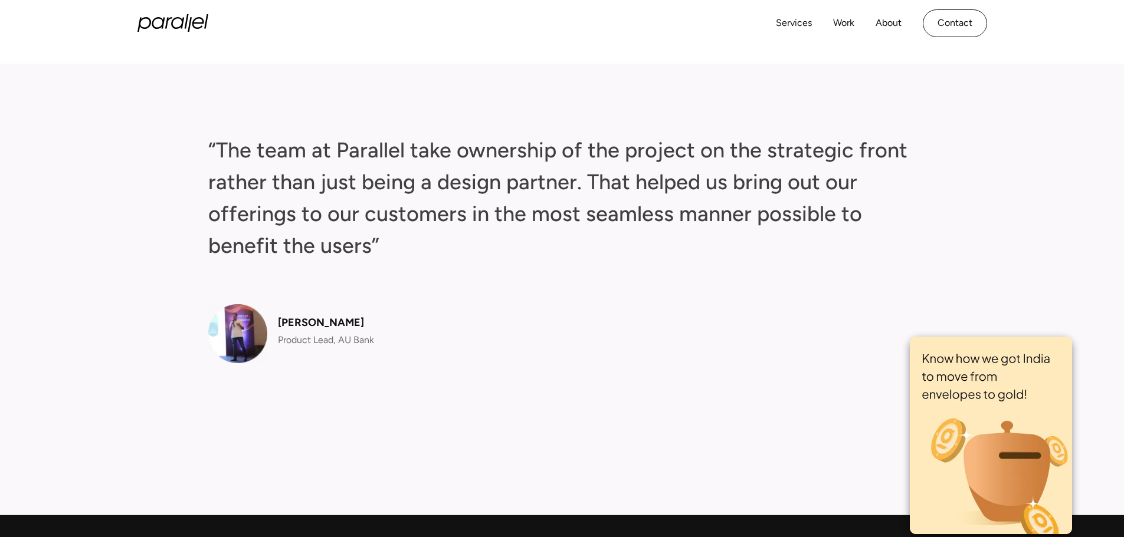
click at [1057, 398] on img at bounding box center [991, 436] width 162 height 198
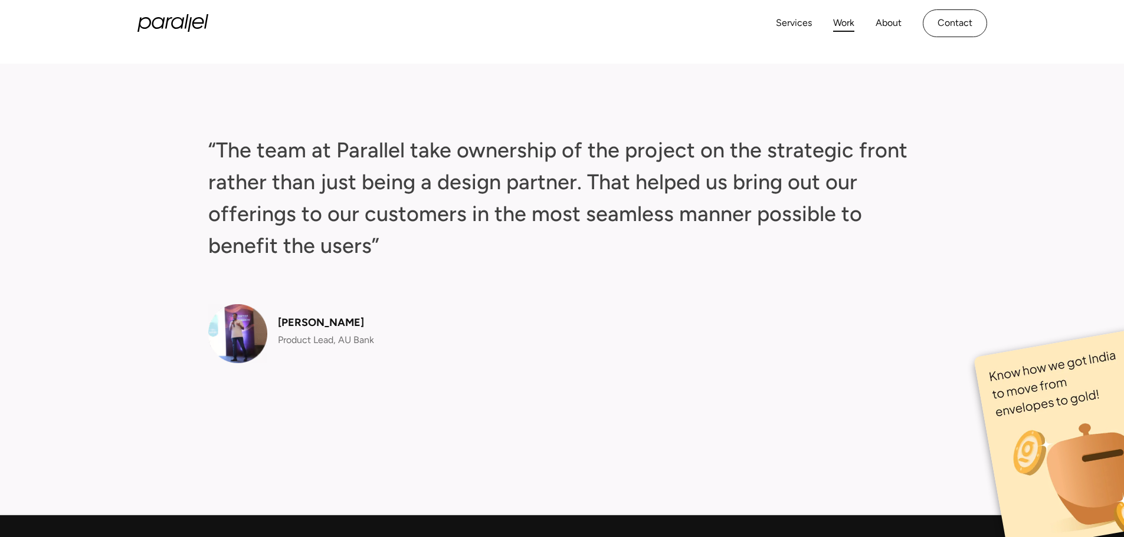
click at [847, 20] on link "Work" at bounding box center [843, 23] width 21 height 17
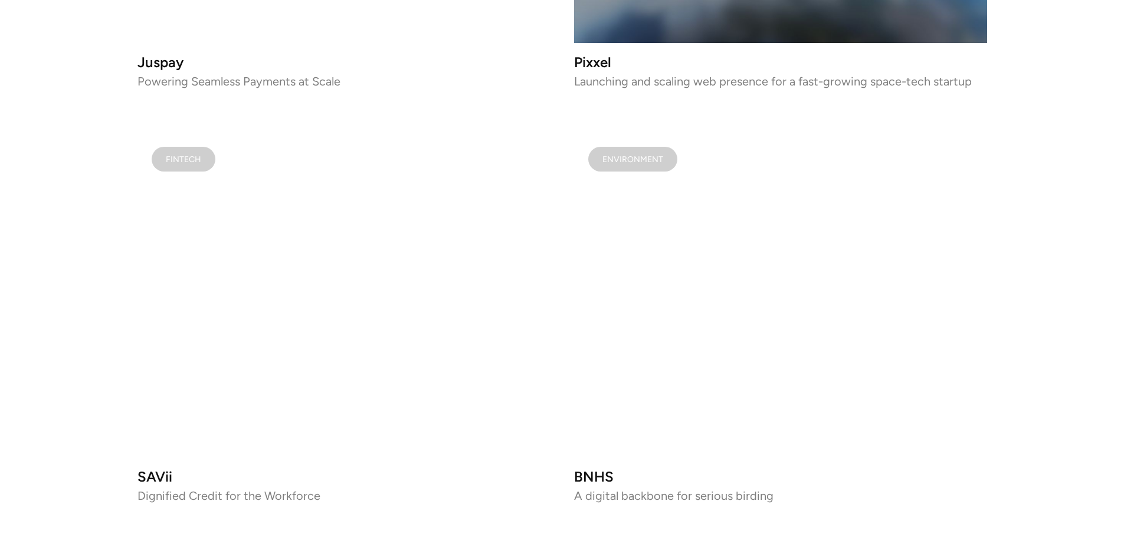
scroll to position [1534, 0]
